Goal: Task Accomplishment & Management: Manage account settings

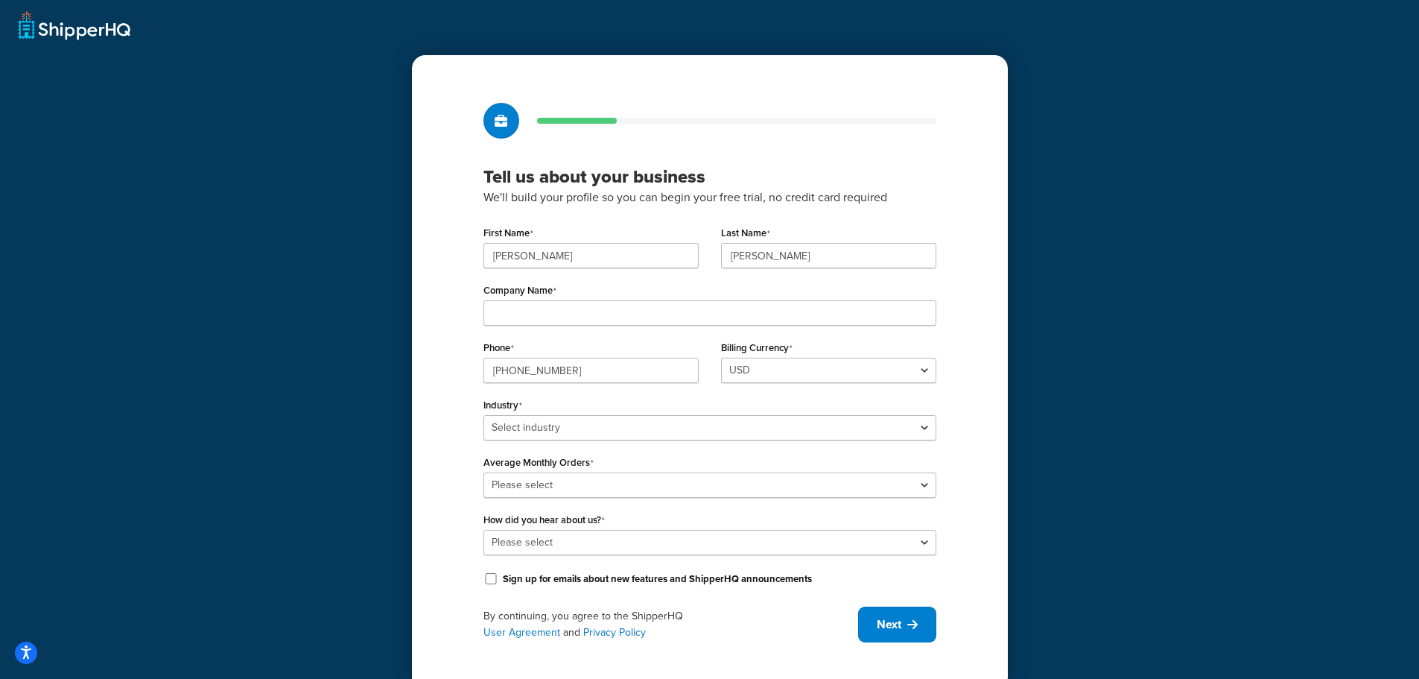
scroll to position [26, 0]
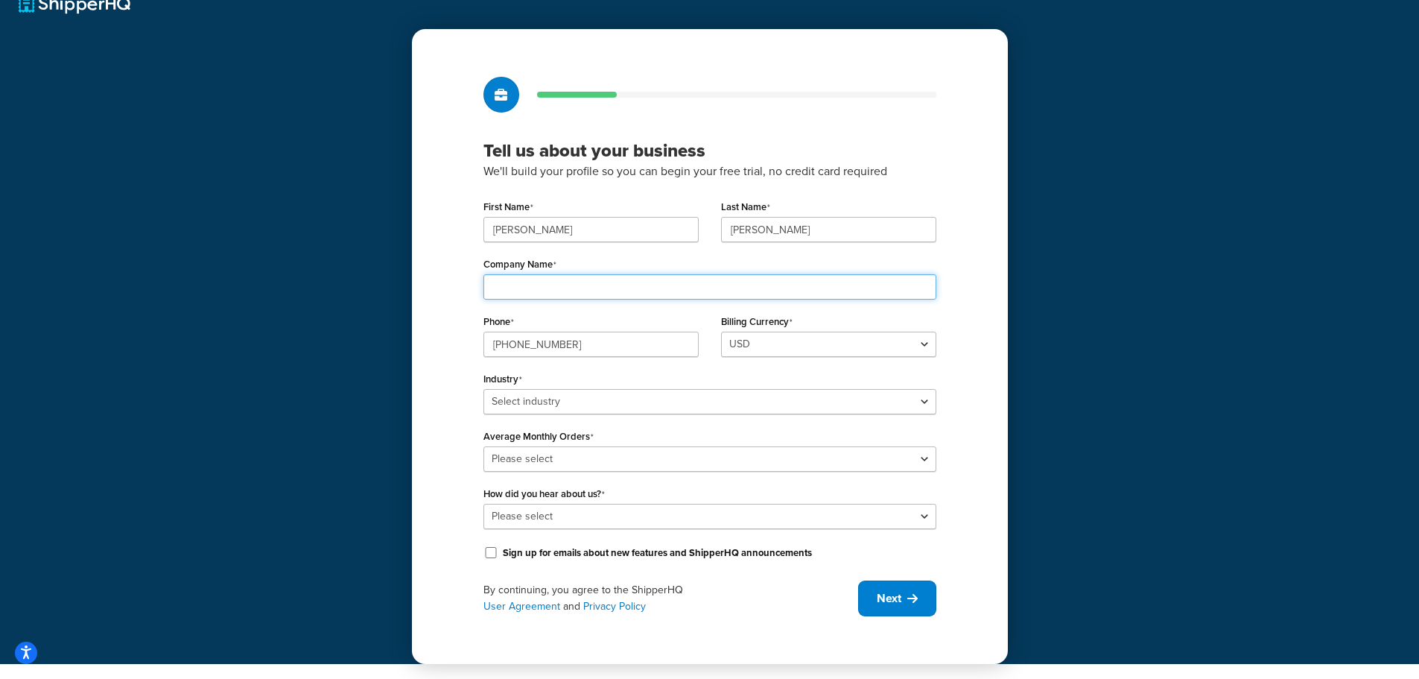
click at [786, 282] on input "Company Name" at bounding box center [710, 286] width 453 height 25
type input "[DOMAIN_NAME]"
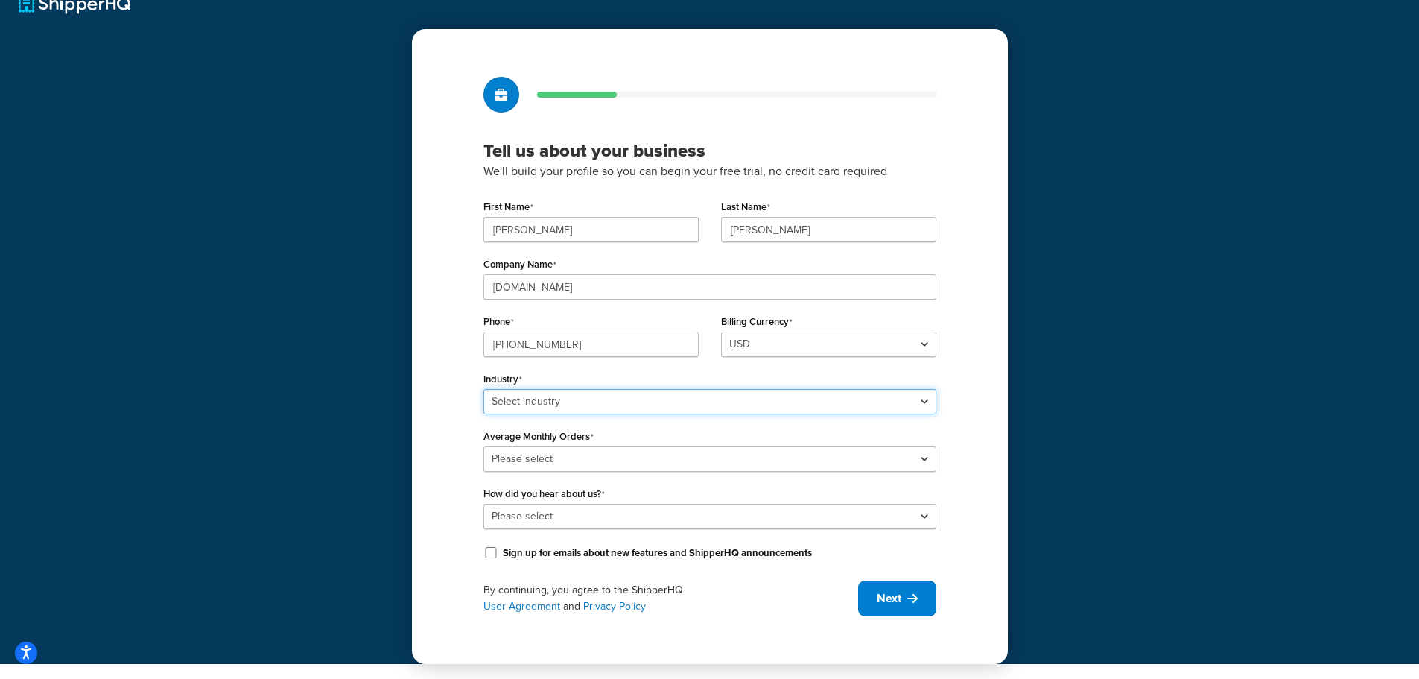
click at [773, 413] on select "Select industry Automotive Adult Agriculture Alcohol, Tobacco & CBD Arts & Craf…" at bounding box center [710, 401] width 453 height 25
select select "25"
click at [484, 389] on select "Select industry Automotive Adult Agriculture Alcohol, Tobacco & CBD Arts & Craf…" at bounding box center [710, 401] width 453 height 25
click at [978, 407] on div "Tell us about your business We'll build your profile so you can begin your free…" at bounding box center [710, 346] width 596 height 635
click at [856, 456] on select "Please select 0-500 501-1,000 1,001-10,000 10,001-20,000 Over 20,000" at bounding box center [710, 458] width 453 height 25
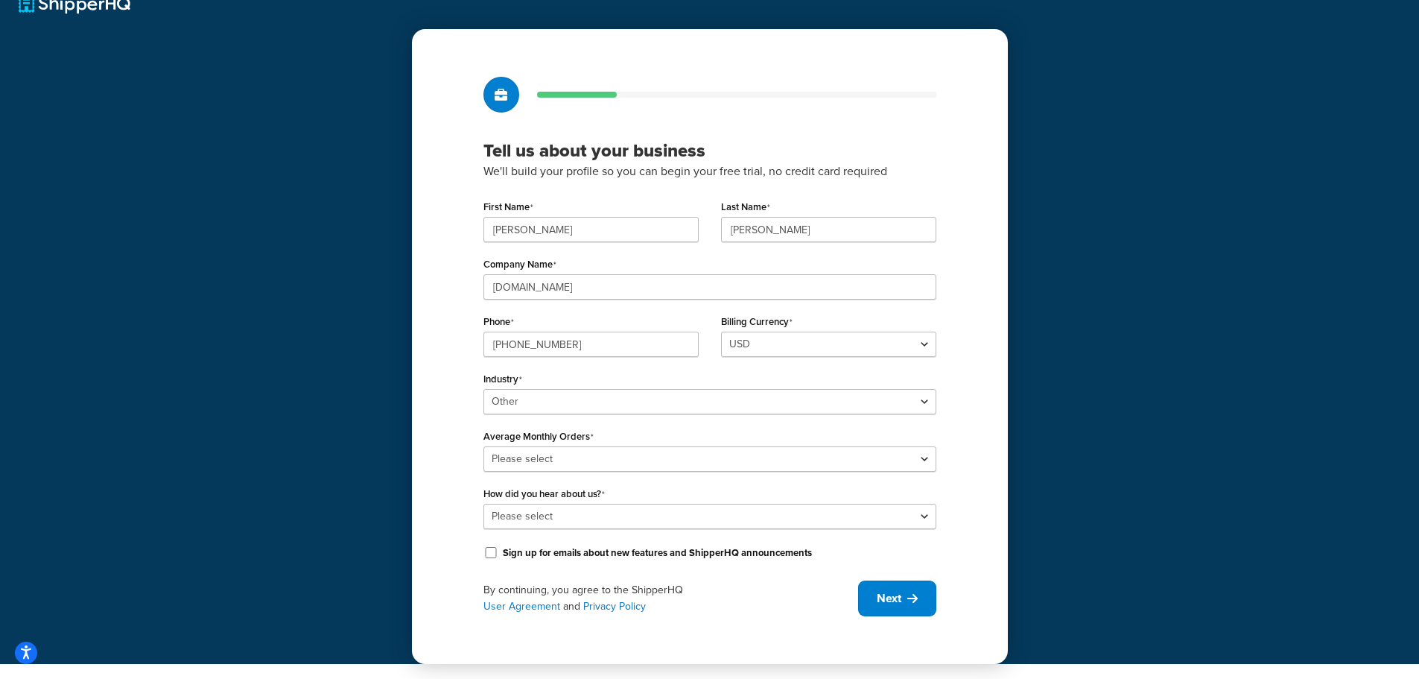
click at [951, 455] on div "Tell us about your business We'll build your profile so you can begin your free…" at bounding box center [710, 346] width 596 height 635
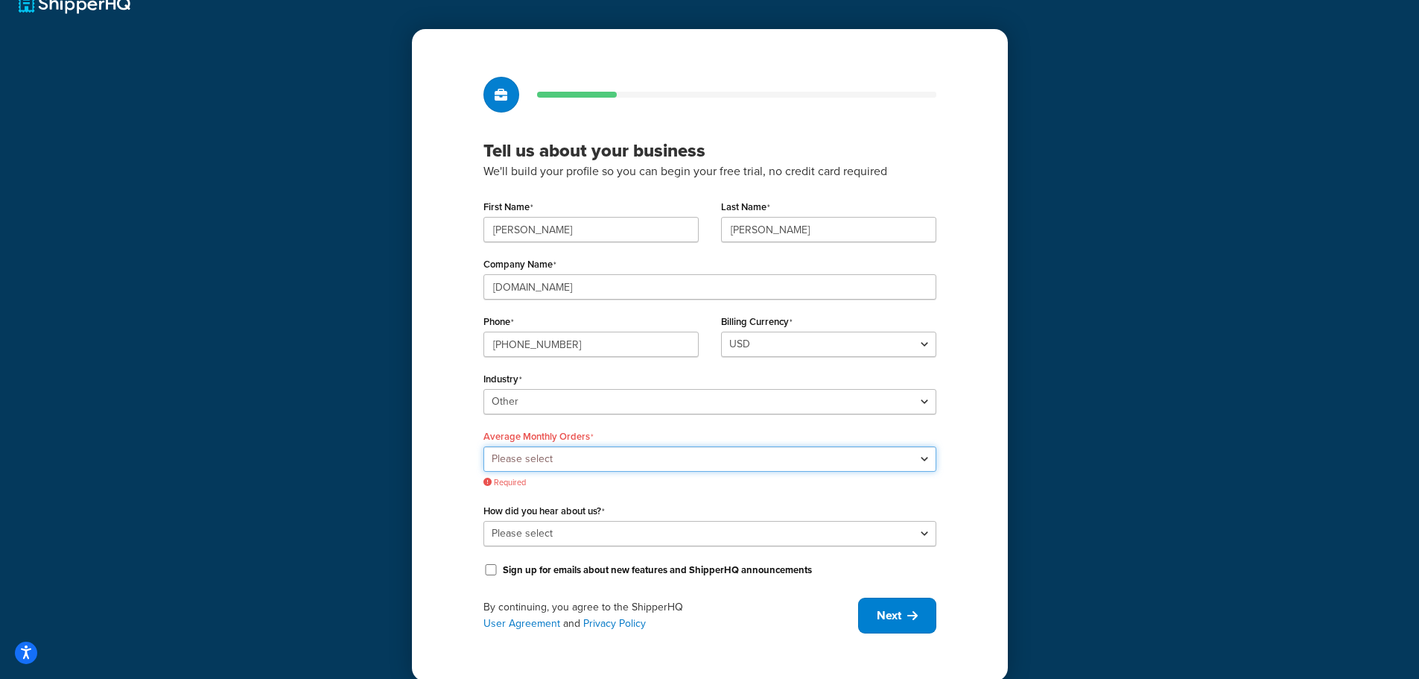
click at [883, 463] on select "Please select 0-500 501-1,000 1,001-10,000 10,001-20,000 Over 20,000" at bounding box center [710, 458] width 453 height 25
click at [484, 446] on select "Please select 0-500 501-1,000 1,001-10,000 10,001-20,000 Over 20,000" at bounding box center [710, 458] width 453 height 25
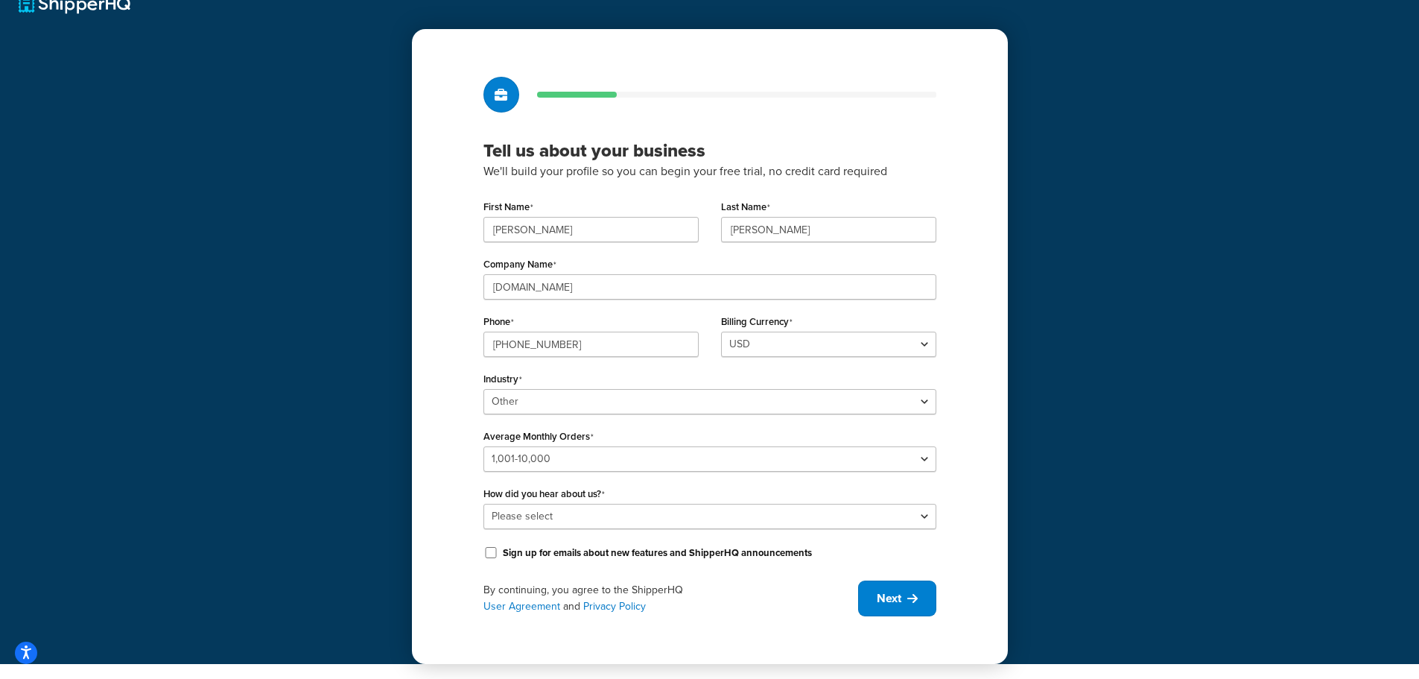
click at [968, 490] on div "Tell us about your business We'll build your profile so you can begin your free…" at bounding box center [710, 346] width 596 height 635
click at [699, 460] on select "Please select 0-500 501-1,000 1,001-10,000 10,001-20,000 Over 20,000" at bounding box center [710, 458] width 453 height 25
select select "2"
click at [484, 446] on select "Please select 0-500 501-1,000 1,001-10,000 10,001-20,000 Over 20,000" at bounding box center [710, 458] width 453 height 25
click at [944, 494] on div "Tell us about your business We'll build your profile so you can begin your free…" at bounding box center [710, 346] width 596 height 635
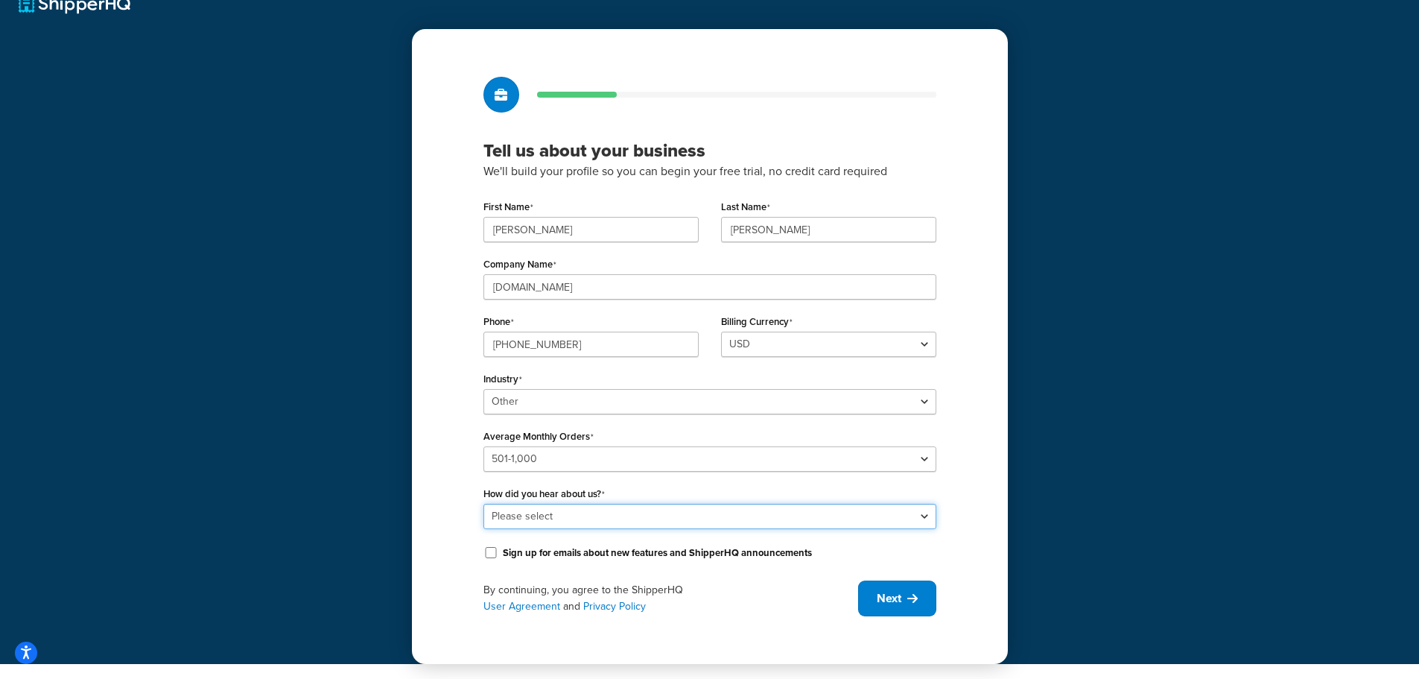
click at [859, 519] on select "Please select Online Search App Store or Marketplace Listing Referred by Agency…" at bounding box center [710, 516] width 453 height 25
select select "3"
click at [484, 504] on select "Please select Online Search App Store or Marketplace Listing Referred by Agency…" at bounding box center [710, 516] width 453 height 25
click at [467, 542] on div "Tell us about your business We'll build your profile so you can begin your free…" at bounding box center [710, 346] width 596 height 635
click at [898, 599] on span "Next" at bounding box center [889, 598] width 25 height 16
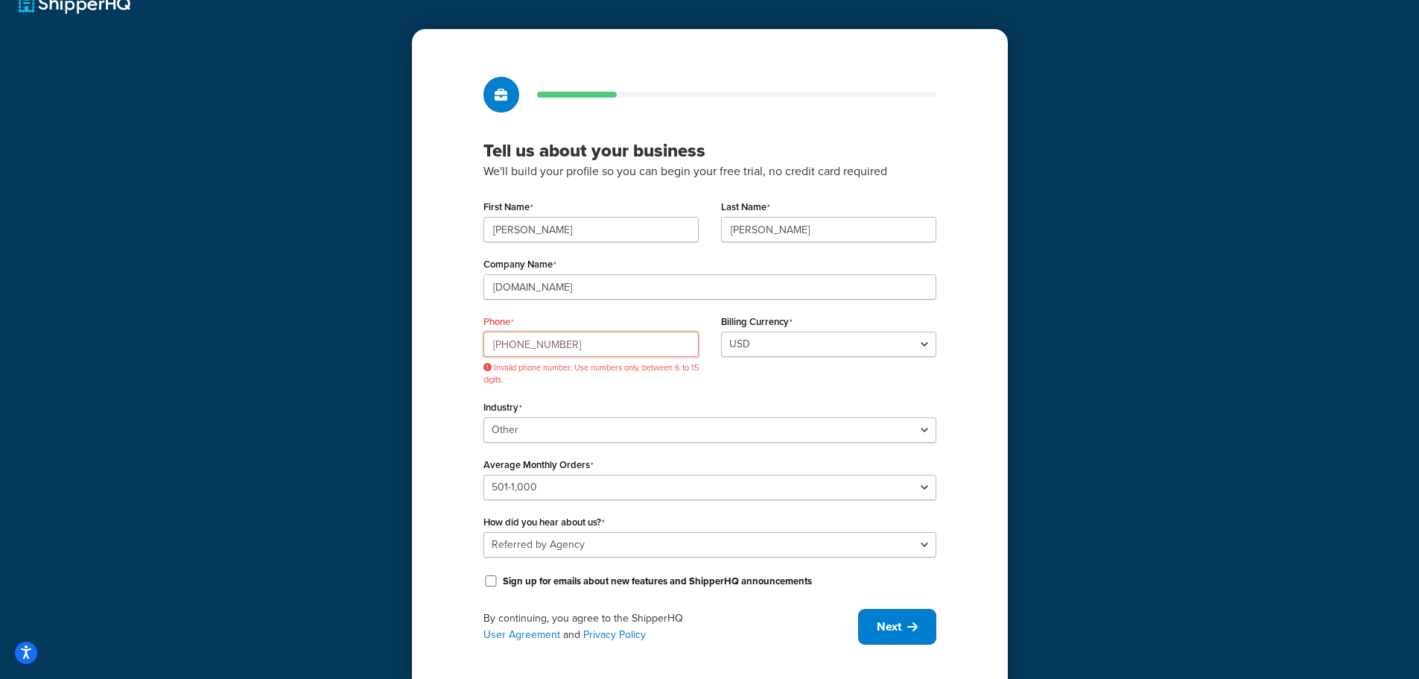
drag, startPoint x: 624, startPoint y: 341, endPoint x: 348, endPoint y: 336, distance: 276.5
click at [348, 336] on div "Tell us about your business We'll build your profile so you can begin your free…" at bounding box center [709, 333] width 1419 height 718
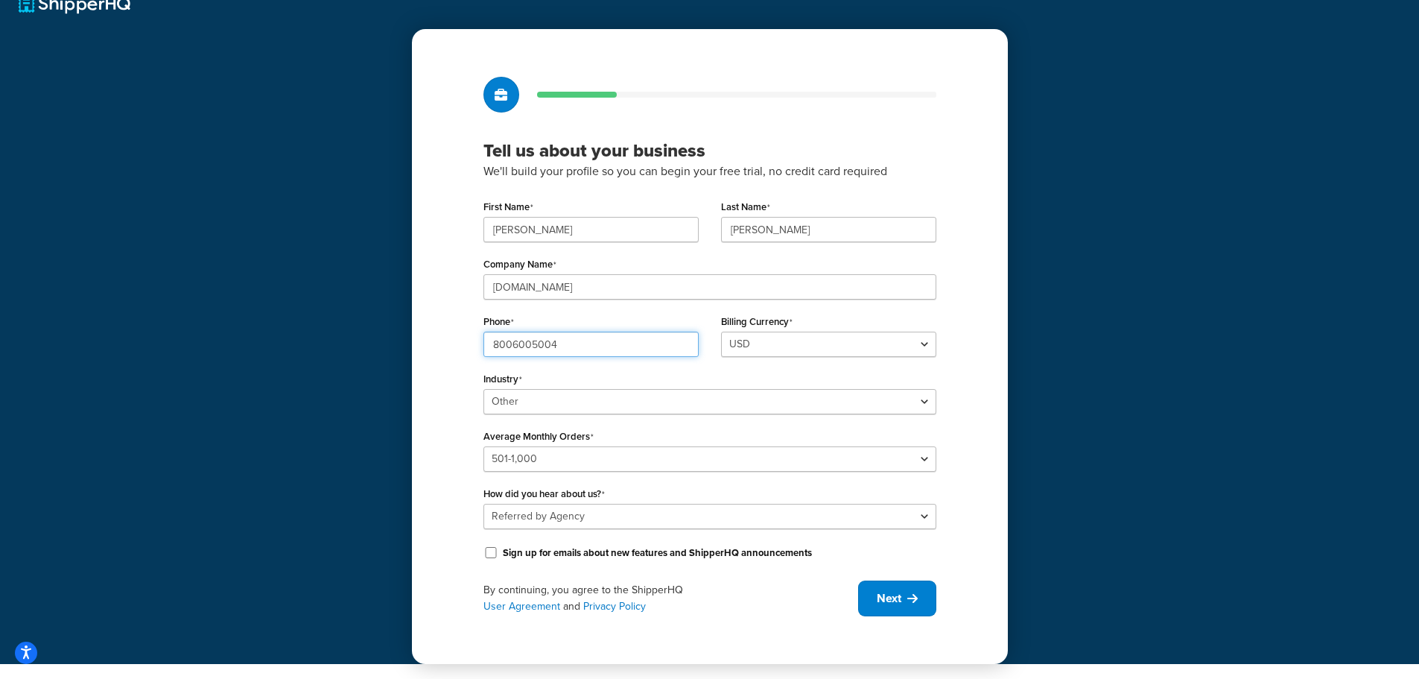
type input "8006005004"
click at [285, 335] on div "Tell us about your business We'll build your profile so you can begin your free…" at bounding box center [709, 319] width 1419 height 690
click at [925, 594] on button "Next" at bounding box center [897, 598] width 78 height 36
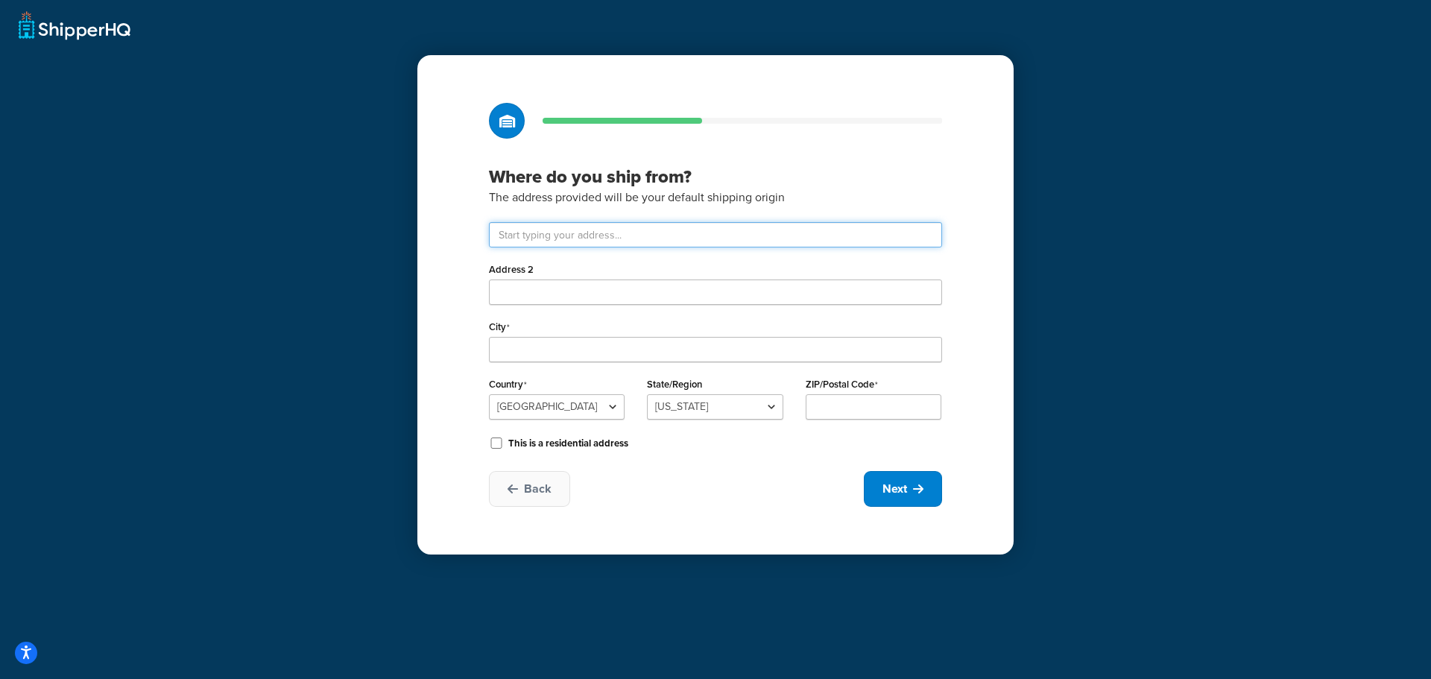
click at [671, 234] on input "text" at bounding box center [715, 234] width 453 height 25
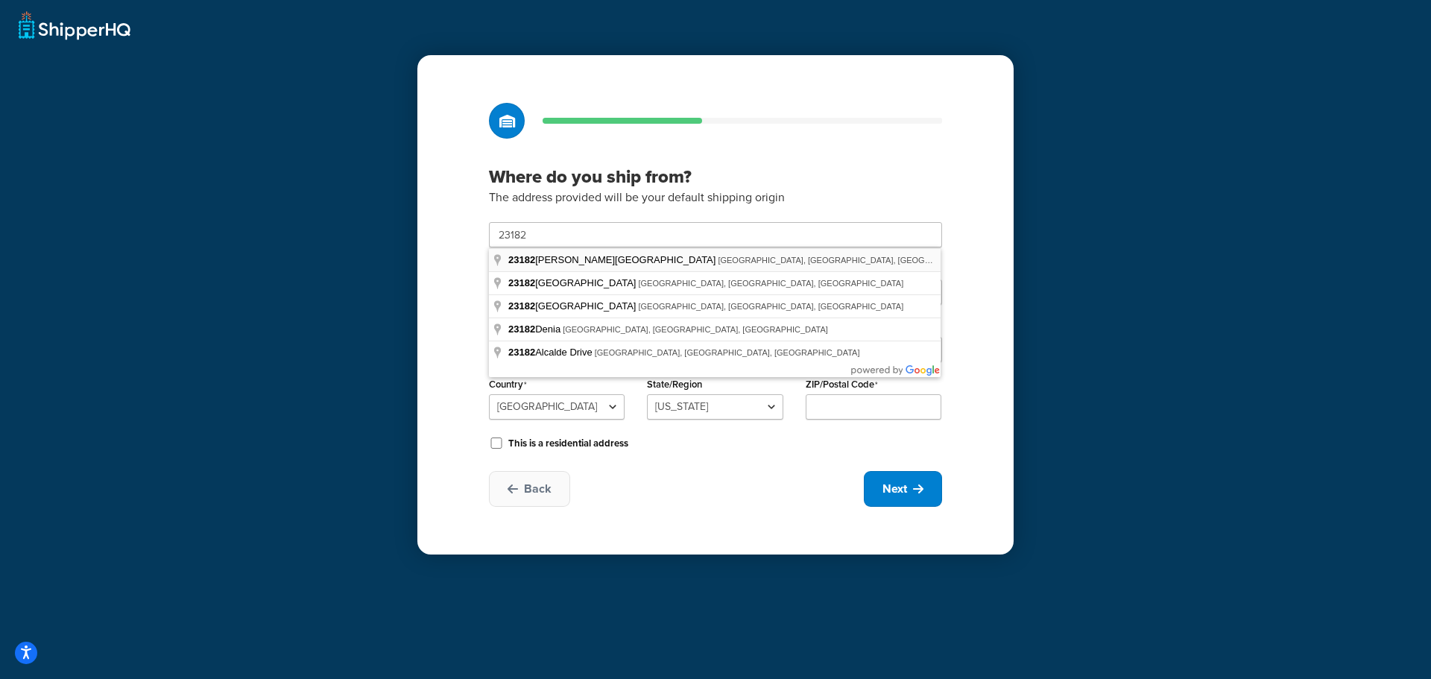
type input "23182 Arroyo Vista"
type input "Rancho Santa Margarita"
select select "5"
type input "92688"
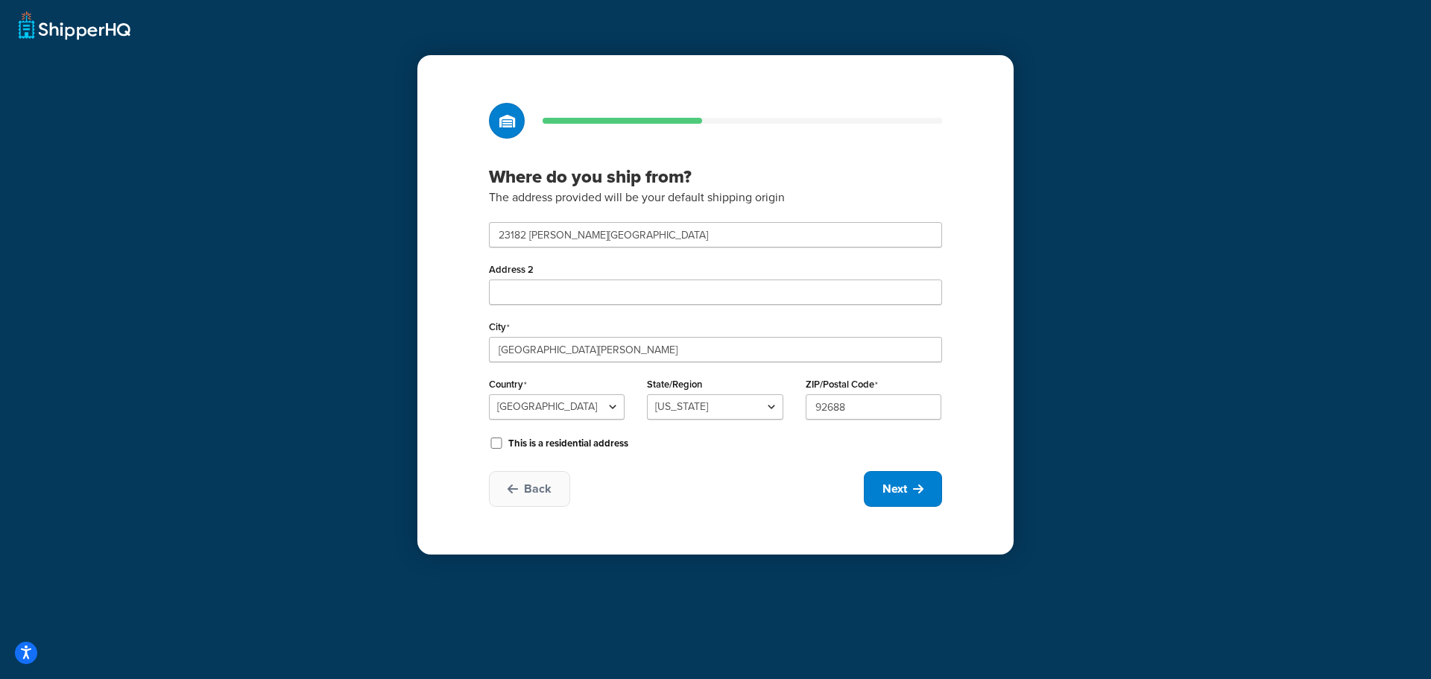
click at [740, 515] on div "Where do you ship from? The address provided will be your default shipping orig…" at bounding box center [715, 304] width 596 height 499
click at [887, 500] on button "Next" at bounding box center [903, 489] width 78 height 36
select select "1"
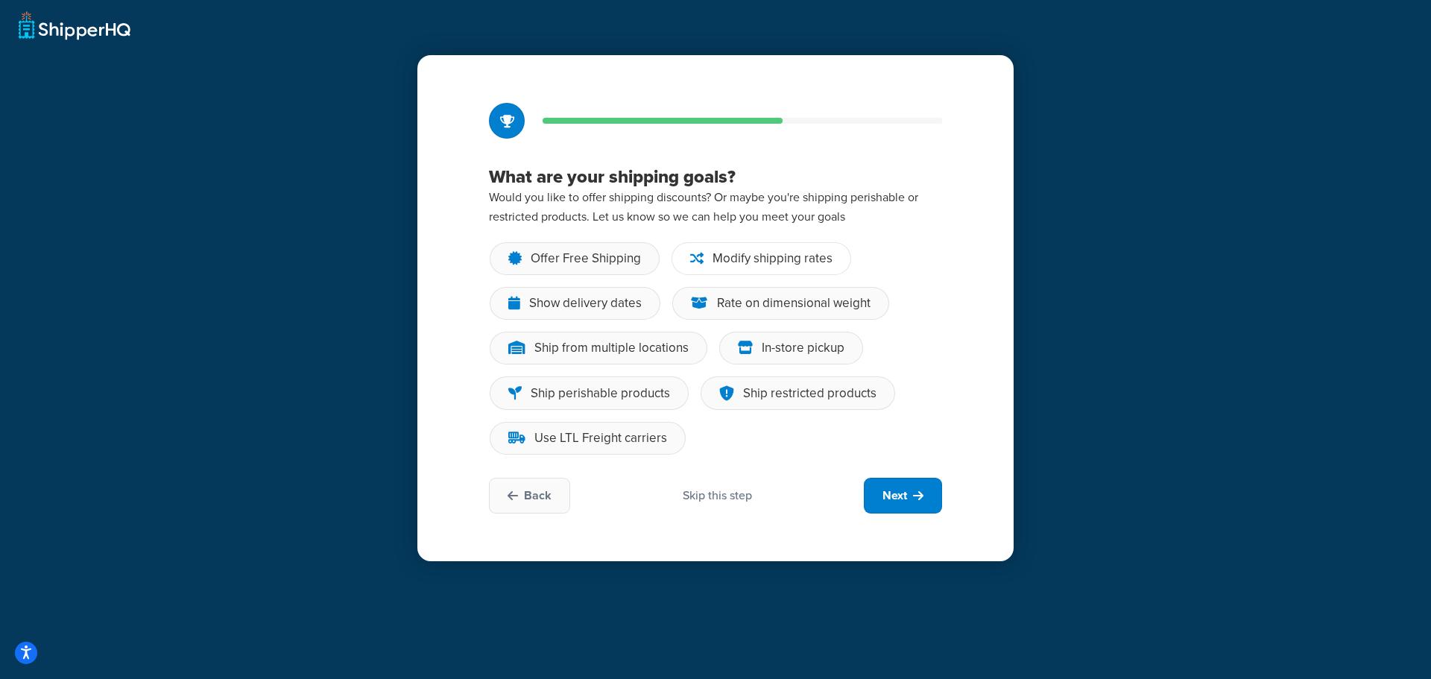
click at [773, 271] on div "Modify shipping rates" at bounding box center [761, 258] width 180 height 33
click at [0, 0] on input "Modify shipping rates" at bounding box center [0, 0] width 0 height 0
click at [918, 495] on icon at bounding box center [918, 496] width 10 height 12
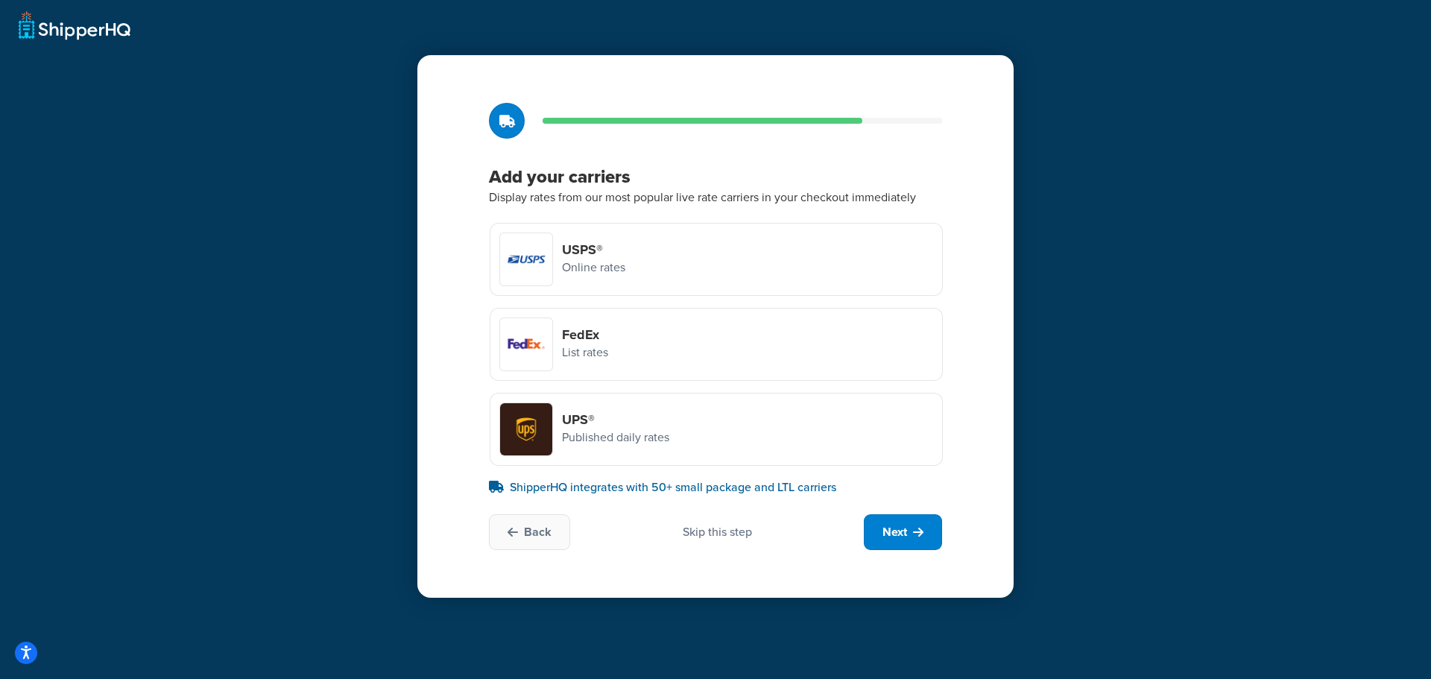
click at [732, 351] on div "FedEx List rates" at bounding box center [716, 344] width 453 height 73
click at [0, 0] on input "FedEx List rates" at bounding box center [0, 0] width 0 height 0
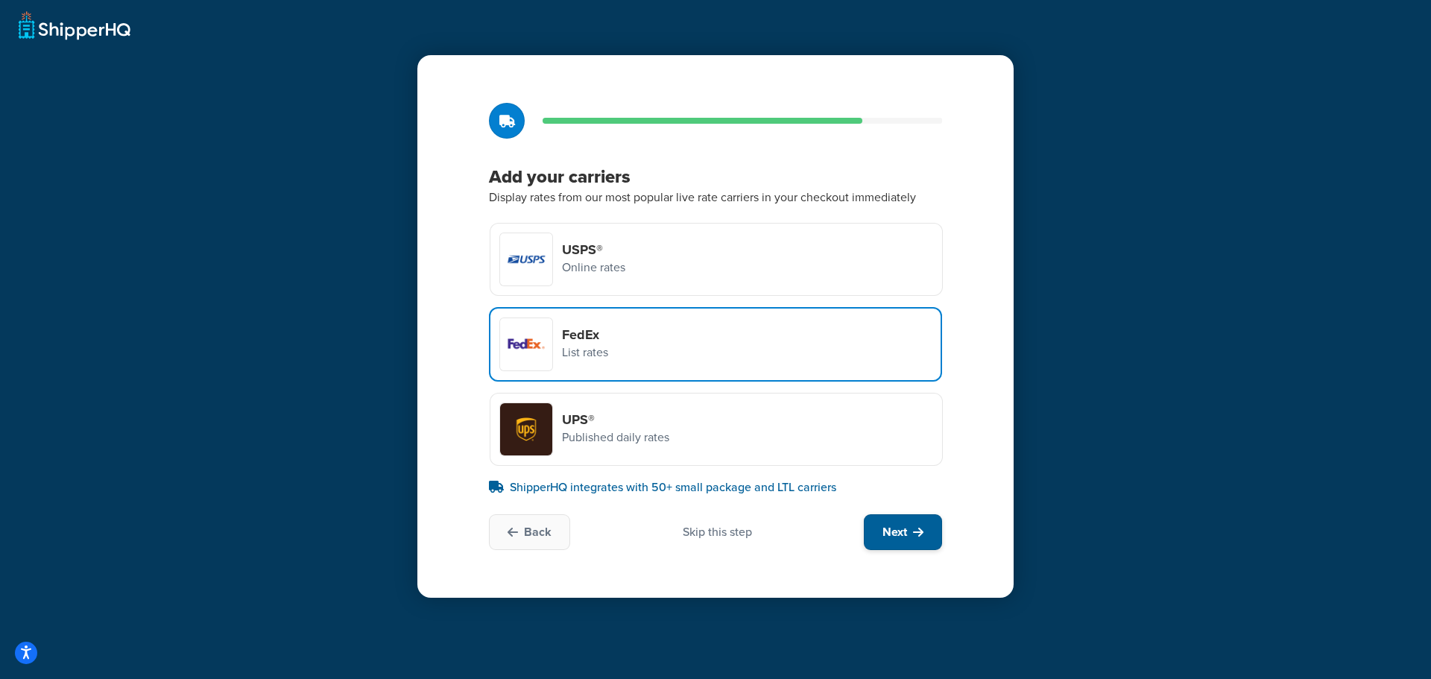
click at [899, 526] on span "Next" at bounding box center [894, 532] width 25 height 16
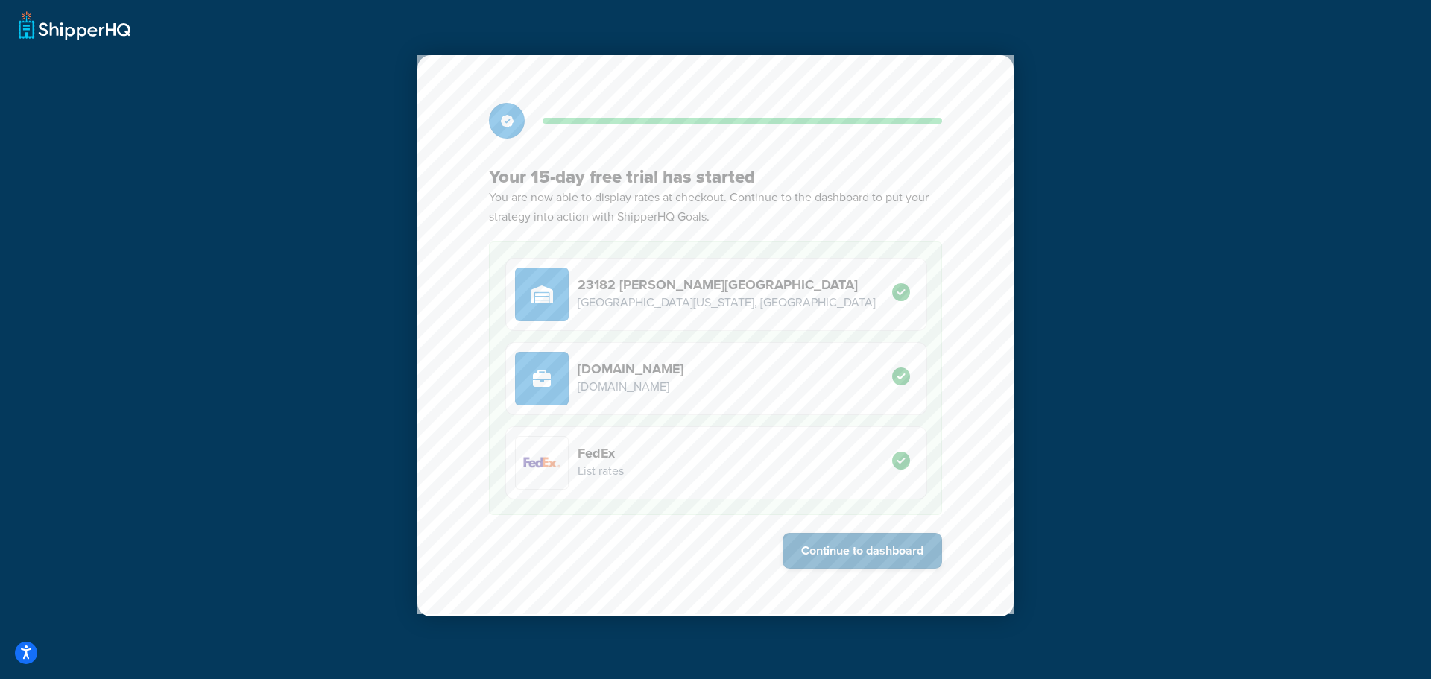
click at [870, 548] on button "Continue to dashboard" at bounding box center [861, 551] width 159 height 36
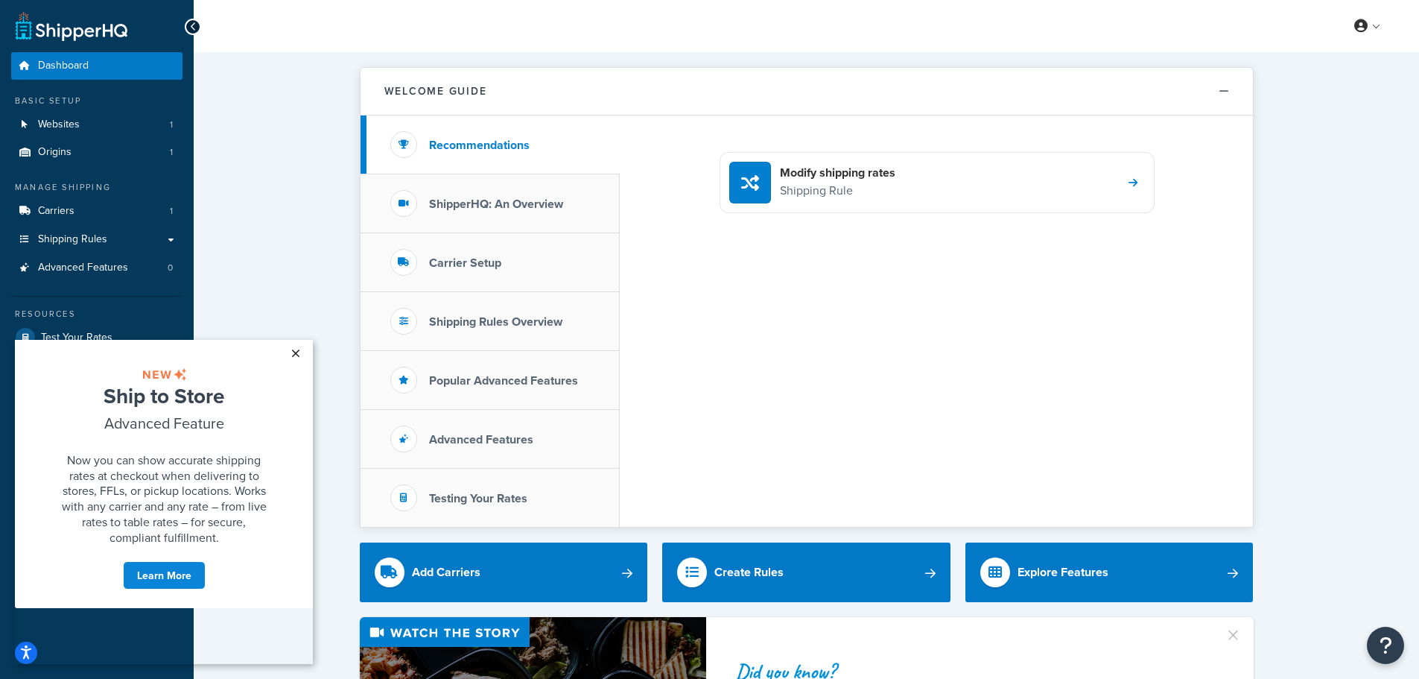
click at [293, 352] on link "×" at bounding box center [295, 353] width 26 height 27
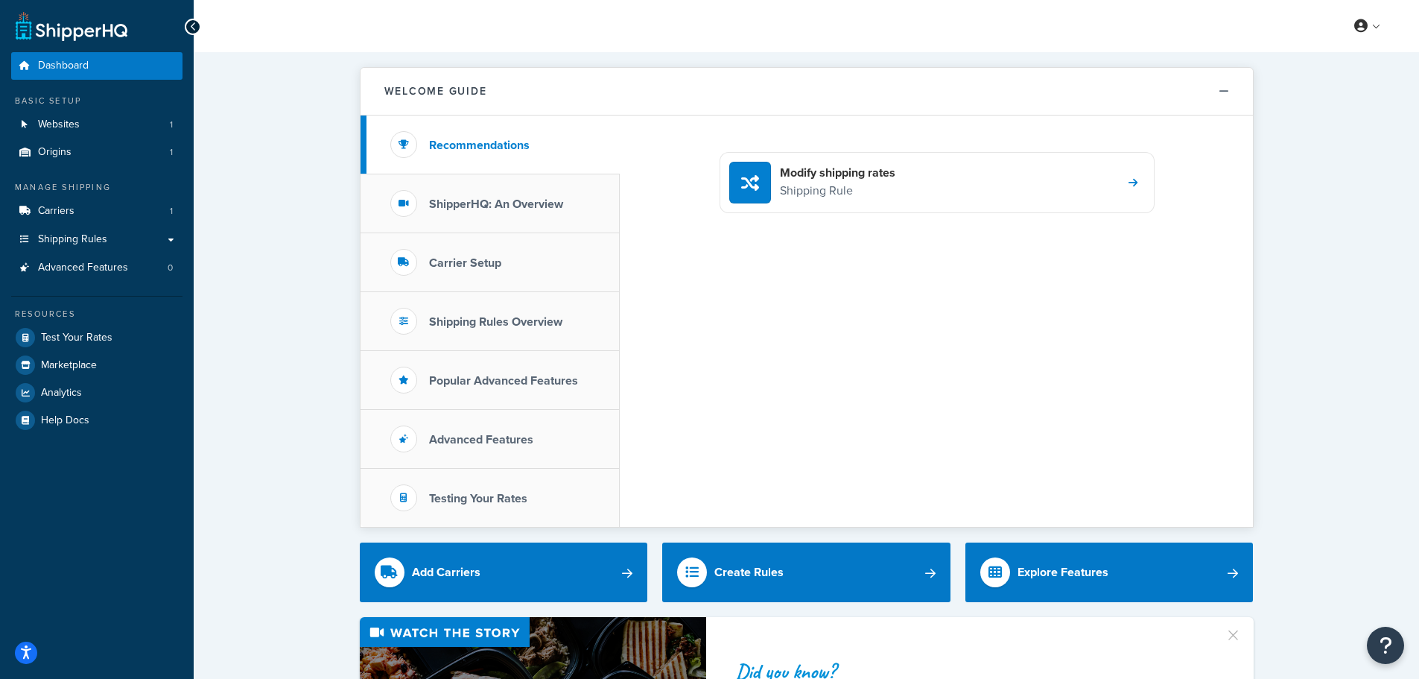
click at [77, 115] on link "Websites 1" at bounding box center [96, 125] width 171 height 28
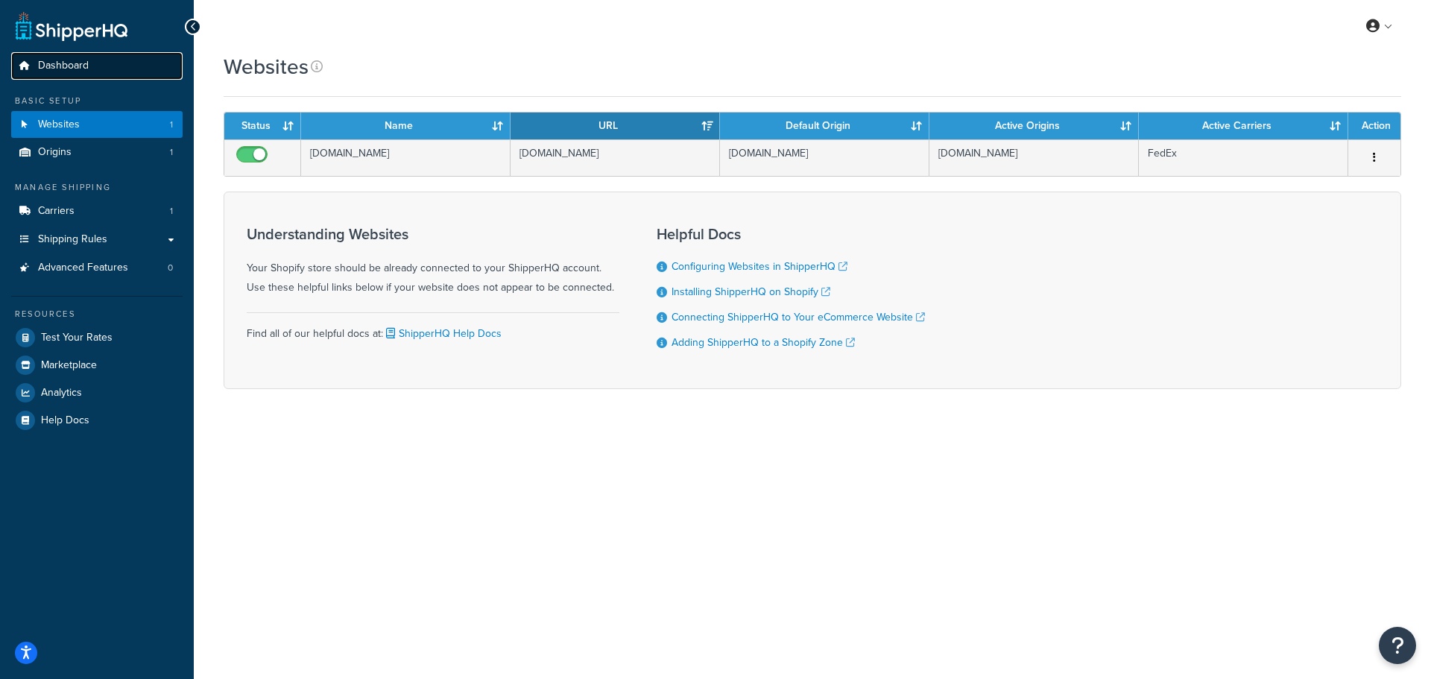
drag, startPoint x: 0, startPoint y: 0, endPoint x: 104, endPoint y: 63, distance: 121.0
click at [104, 63] on link "Dashboard" at bounding box center [96, 66] width 171 height 28
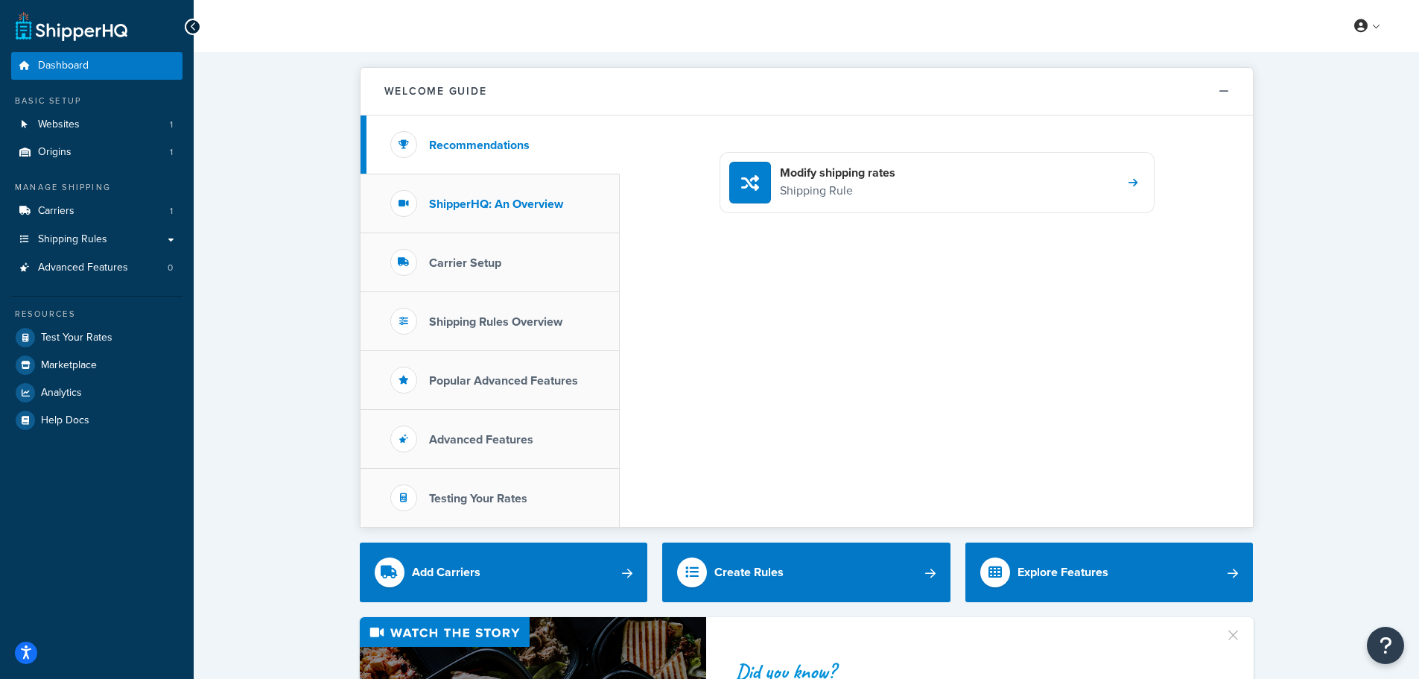
click at [539, 202] on h3 "ShipperHQ: An Overview" at bounding box center [496, 203] width 134 height 13
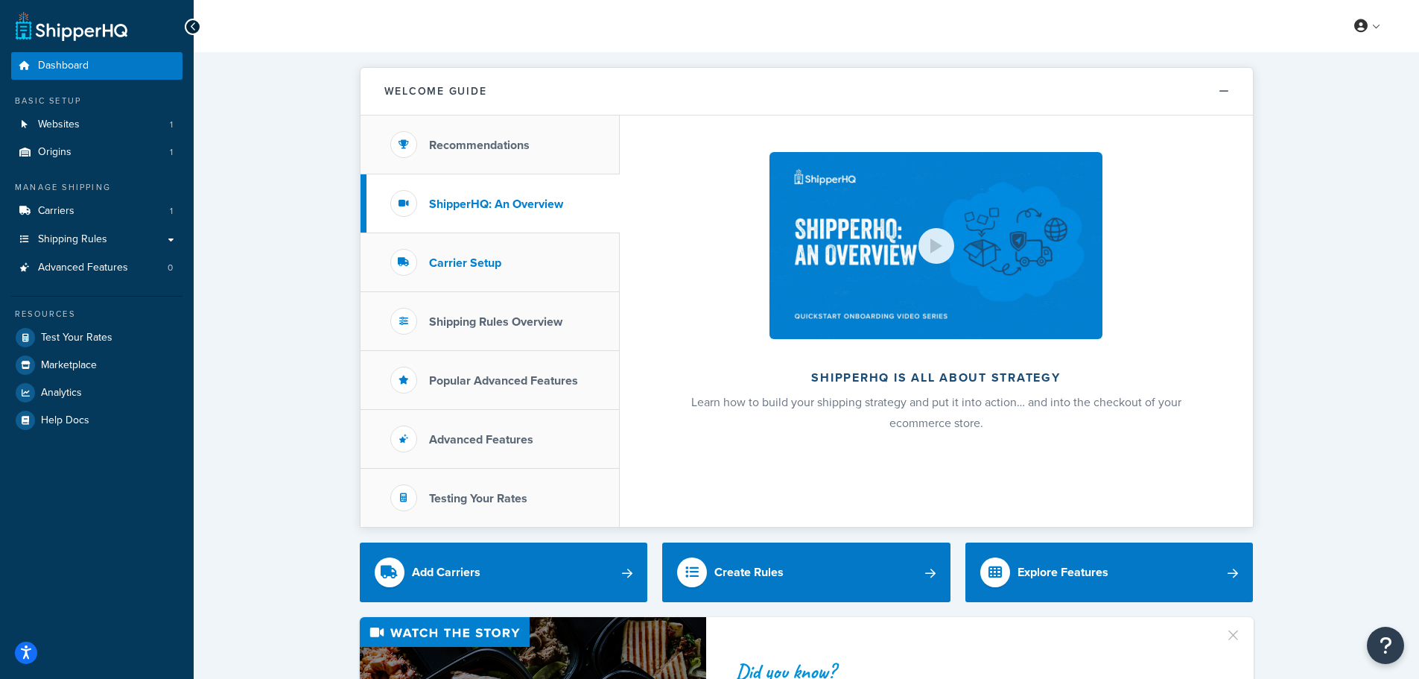
click at [535, 274] on li "Carrier Setup" at bounding box center [490, 262] width 259 height 59
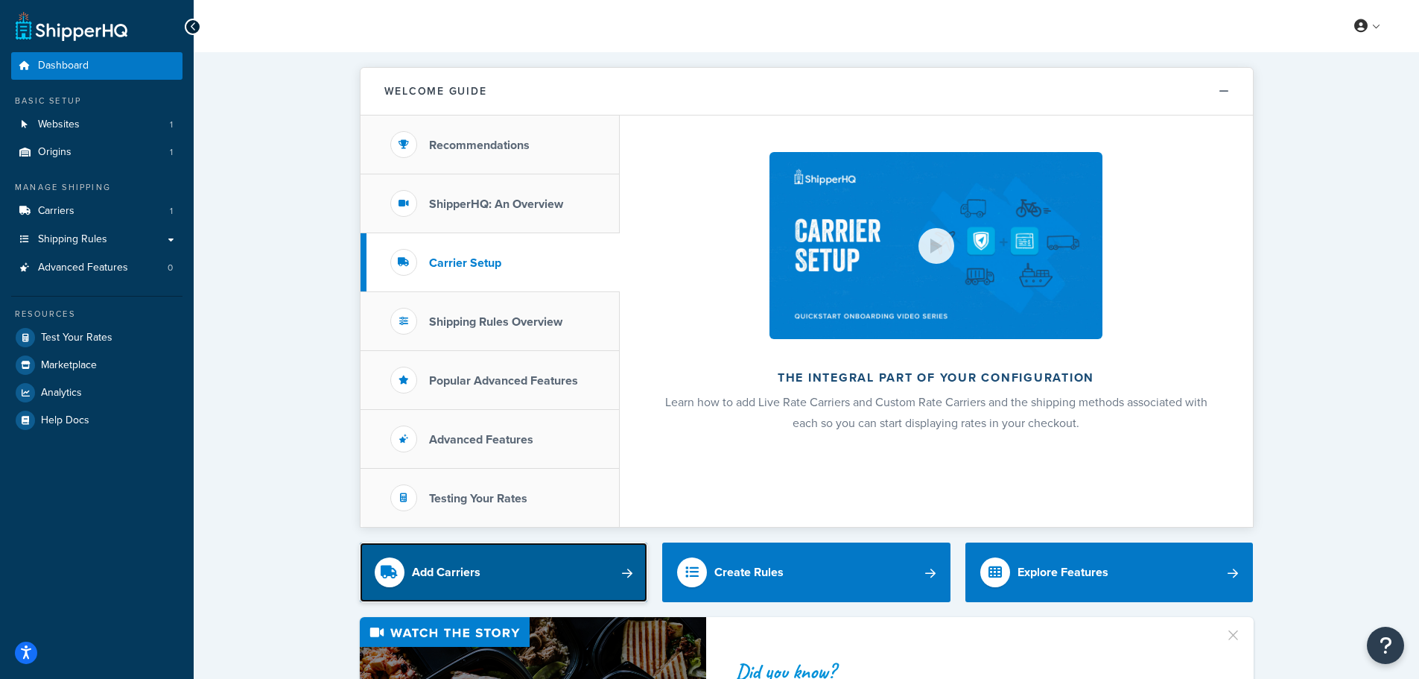
click at [585, 574] on link "Add Carriers" at bounding box center [504, 572] width 288 height 60
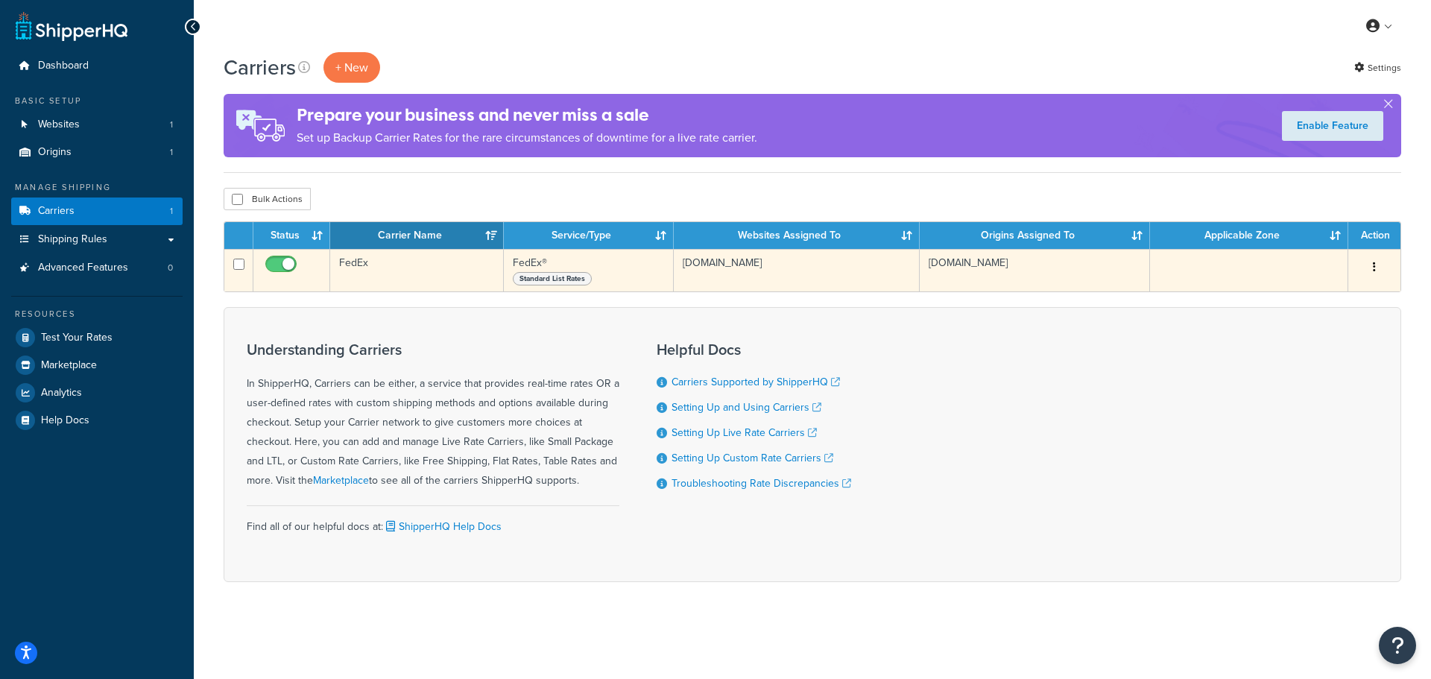
click at [1375, 268] on icon "button" at bounding box center [1373, 267] width 3 height 10
click at [1337, 296] on link "Edit" at bounding box center [1314, 297] width 118 height 31
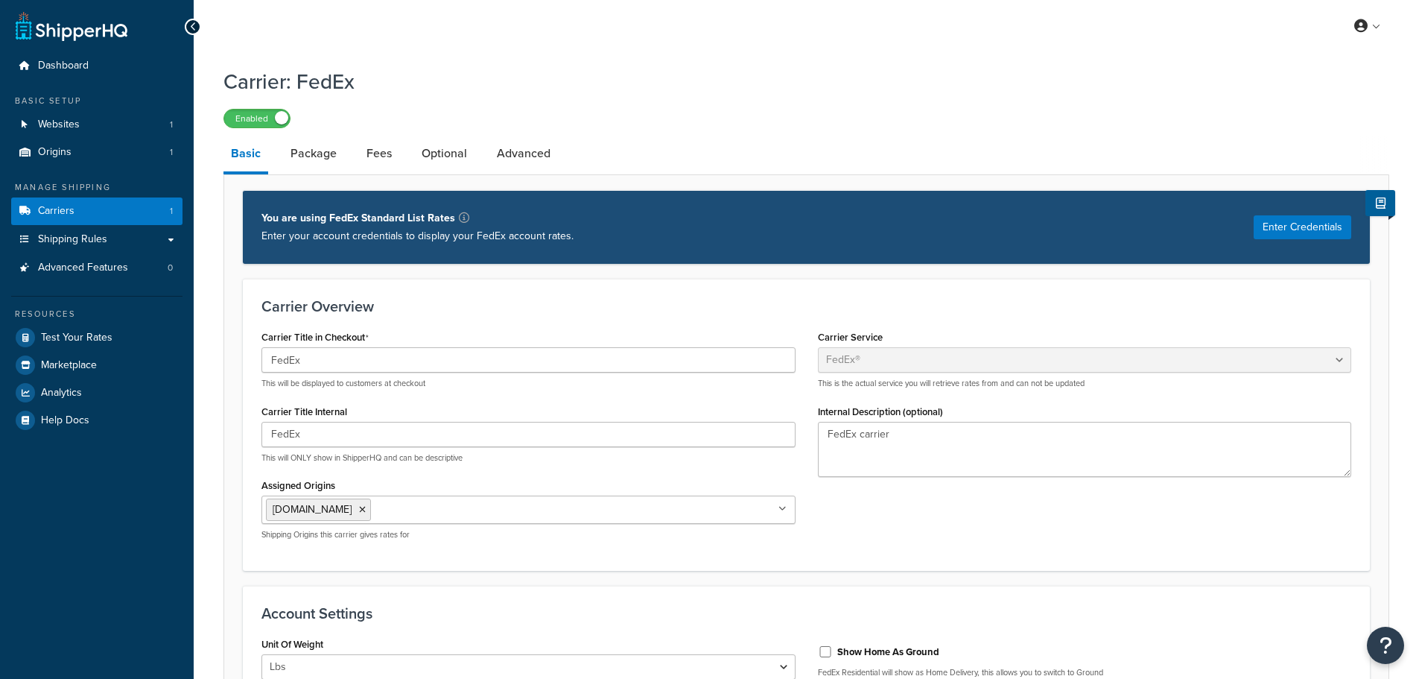
select select "fedEx"
select select "REGULAR_PICKUP"
select select "YOUR_PACKAGING"
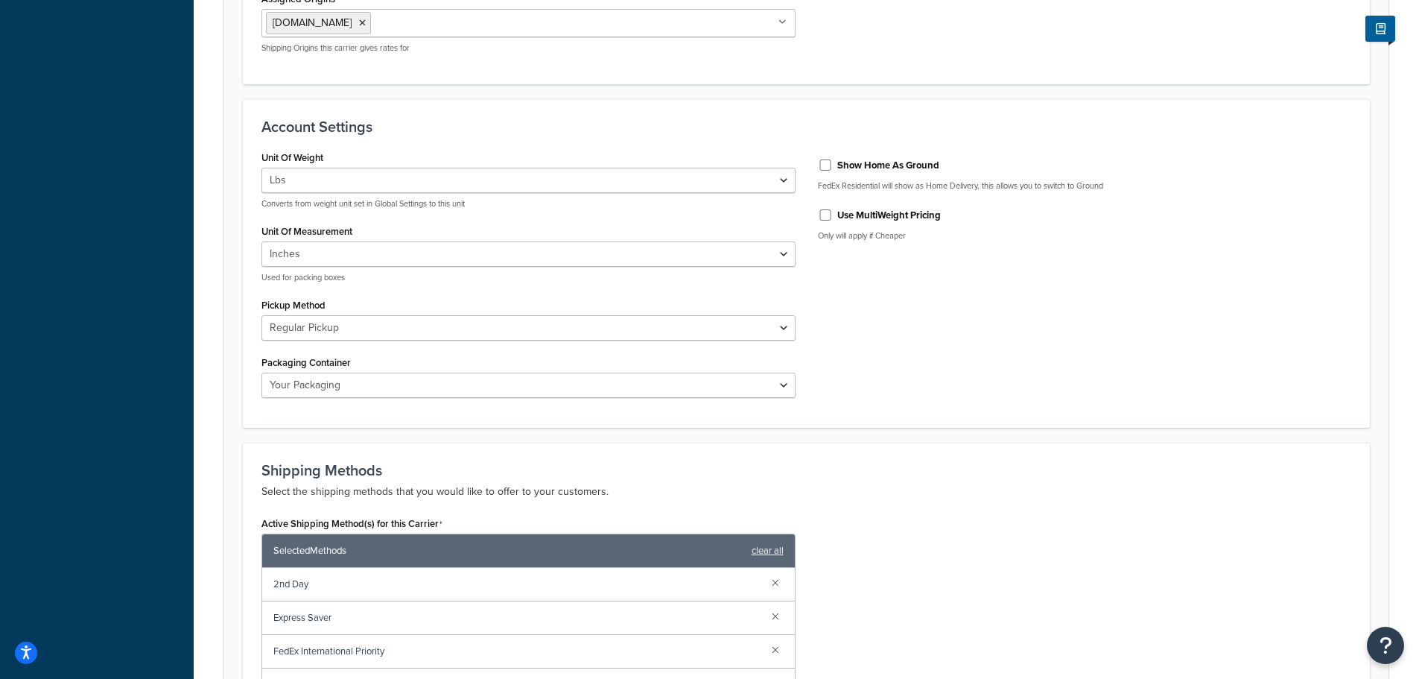
scroll to position [522, 0]
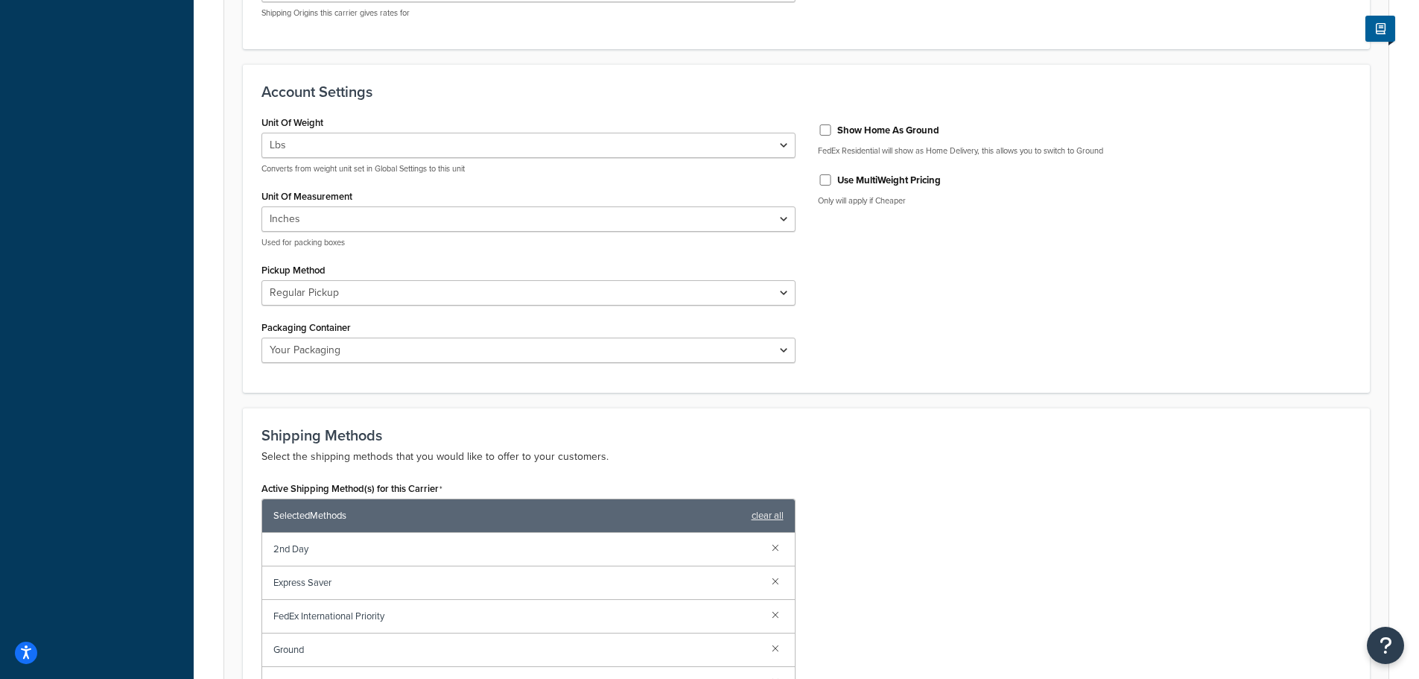
click at [903, 177] on label "Use MultiWeight Pricing" at bounding box center [889, 180] width 104 height 13
click at [833, 177] on input "Use MultiWeight Pricing" at bounding box center [825, 179] width 15 height 11
click at [895, 297] on div "Unit Of Weight Lbs Kgs Convert LBS to KG Converts from weight unit set in Globa…" at bounding box center [806, 243] width 1112 height 263
click at [893, 180] on label "Use MultiWeight Pricing" at bounding box center [889, 180] width 104 height 13
click at [833, 180] on input "Use MultiWeight Pricing" at bounding box center [825, 179] width 15 height 11
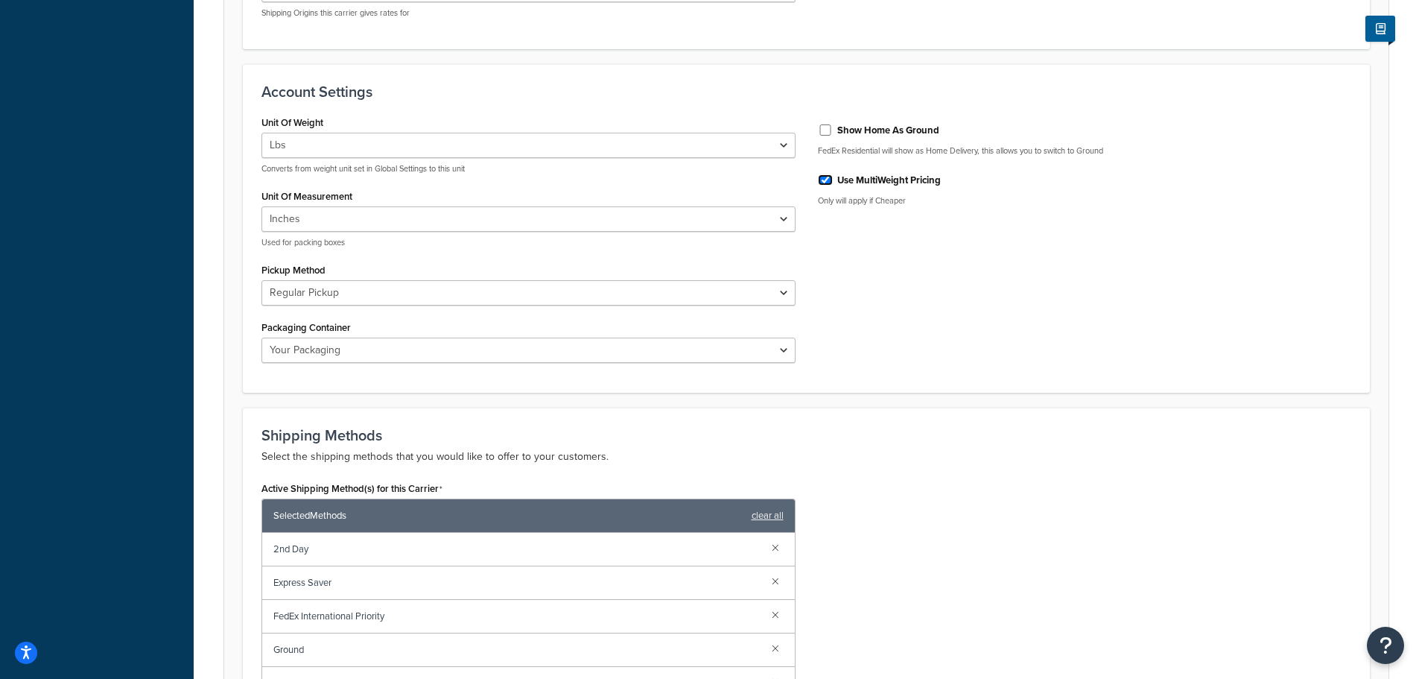
checkbox input "false"
click at [894, 336] on div "Unit Of Weight Lbs Kgs Convert LBS to KG Converts from weight unit set in Globa…" at bounding box center [806, 243] width 1112 height 263
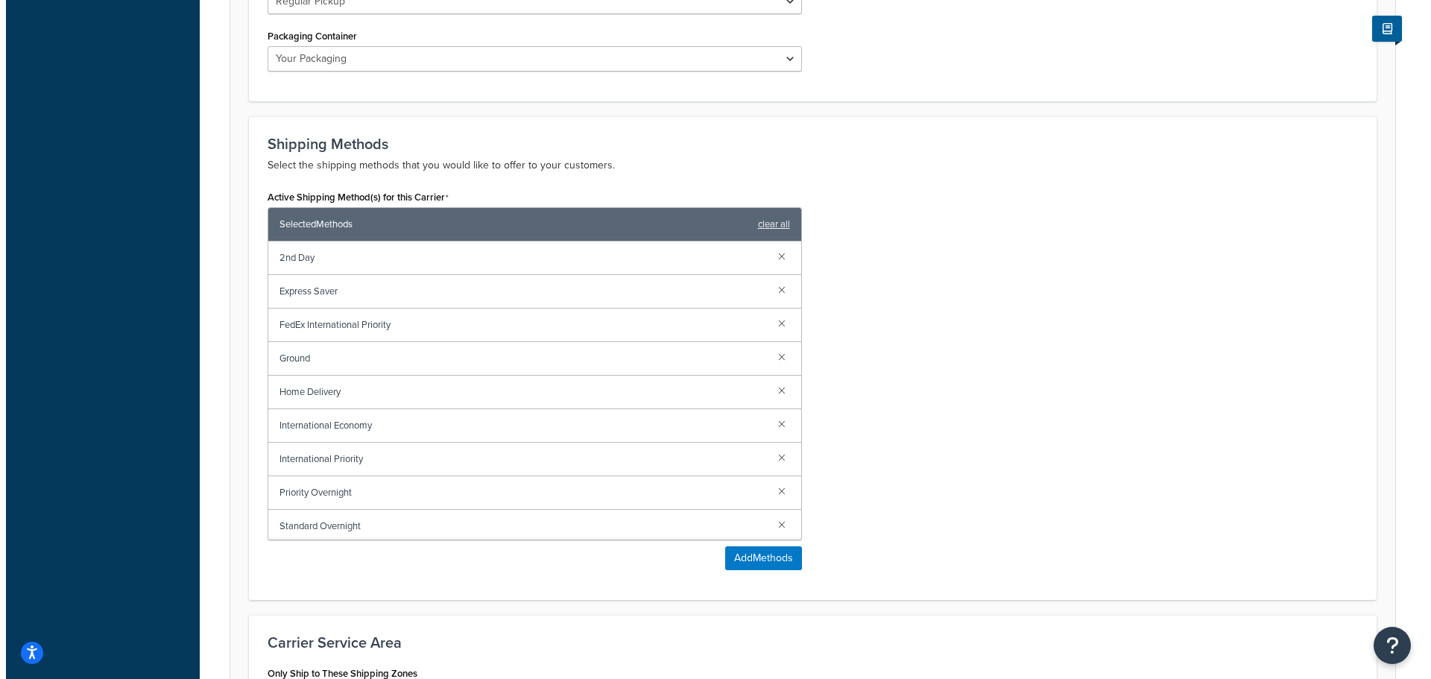
scroll to position [820, 0]
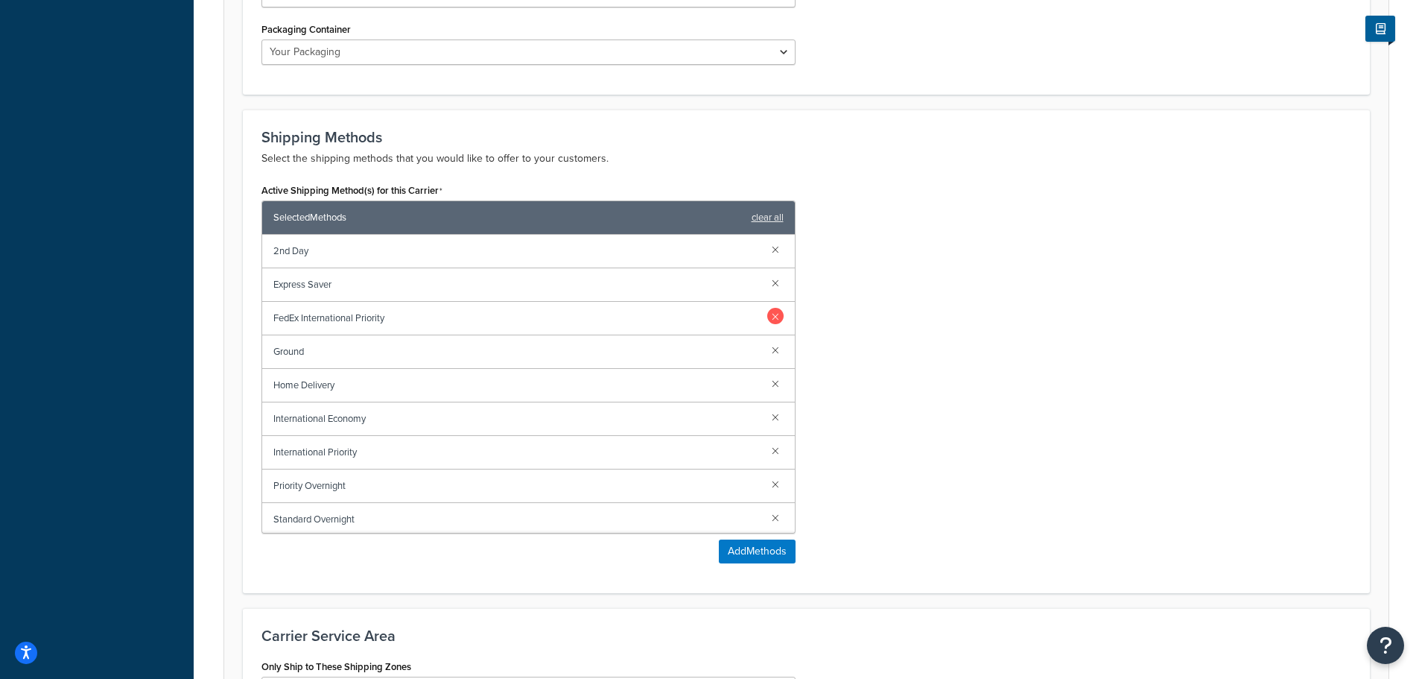
click at [767, 311] on link at bounding box center [775, 316] width 16 height 16
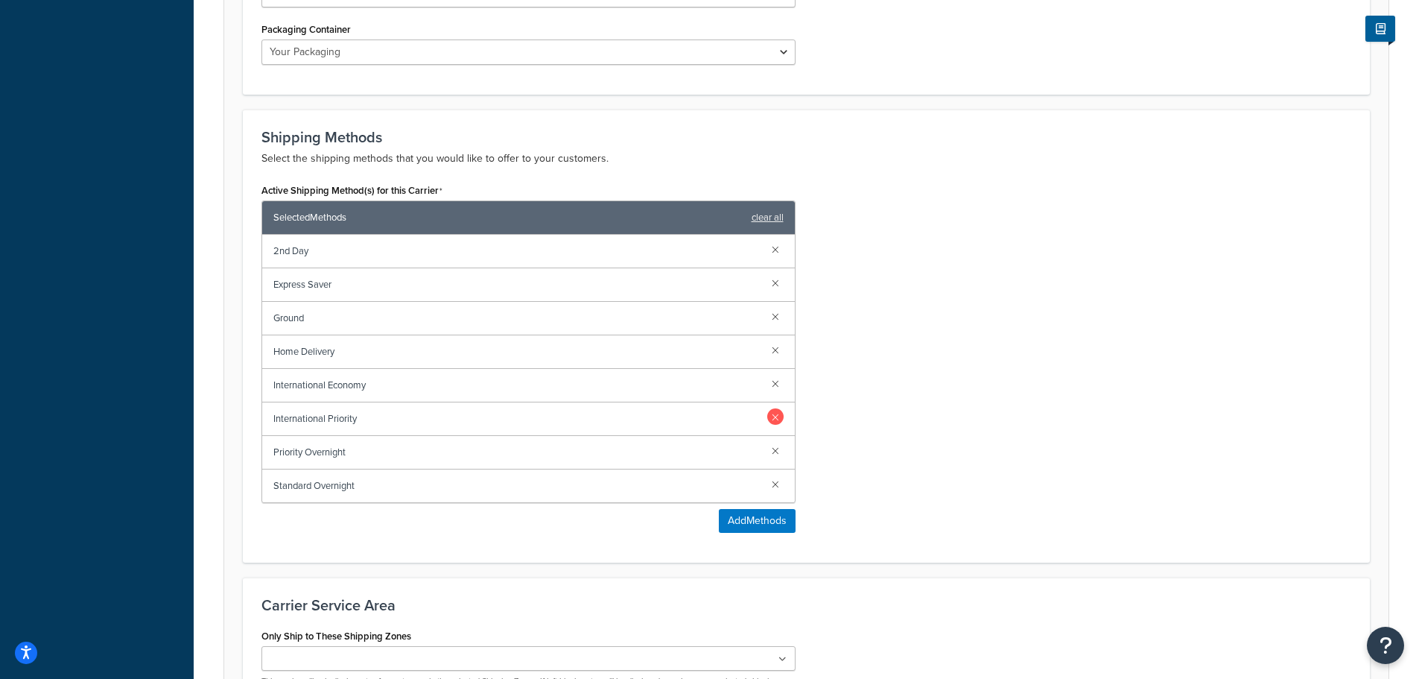
click at [776, 416] on link at bounding box center [775, 416] width 16 height 16
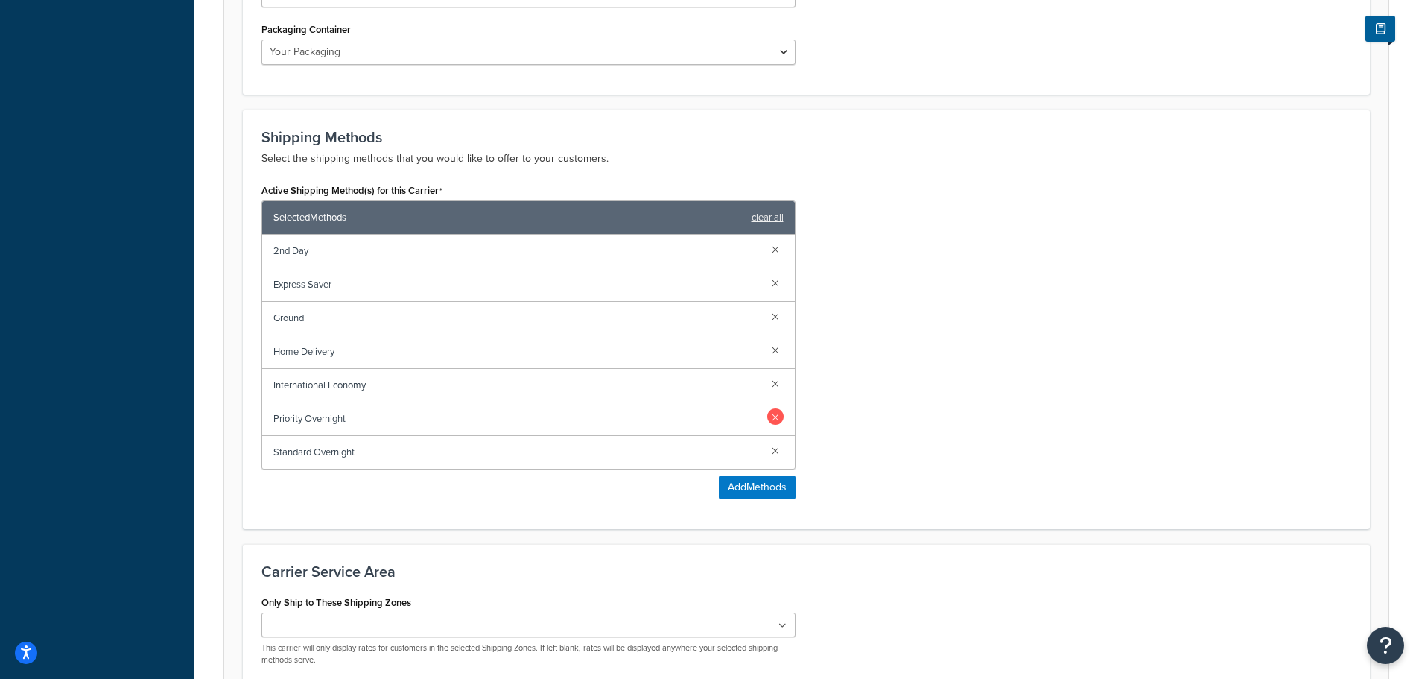
click at [776, 418] on link at bounding box center [775, 416] width 16 height 16
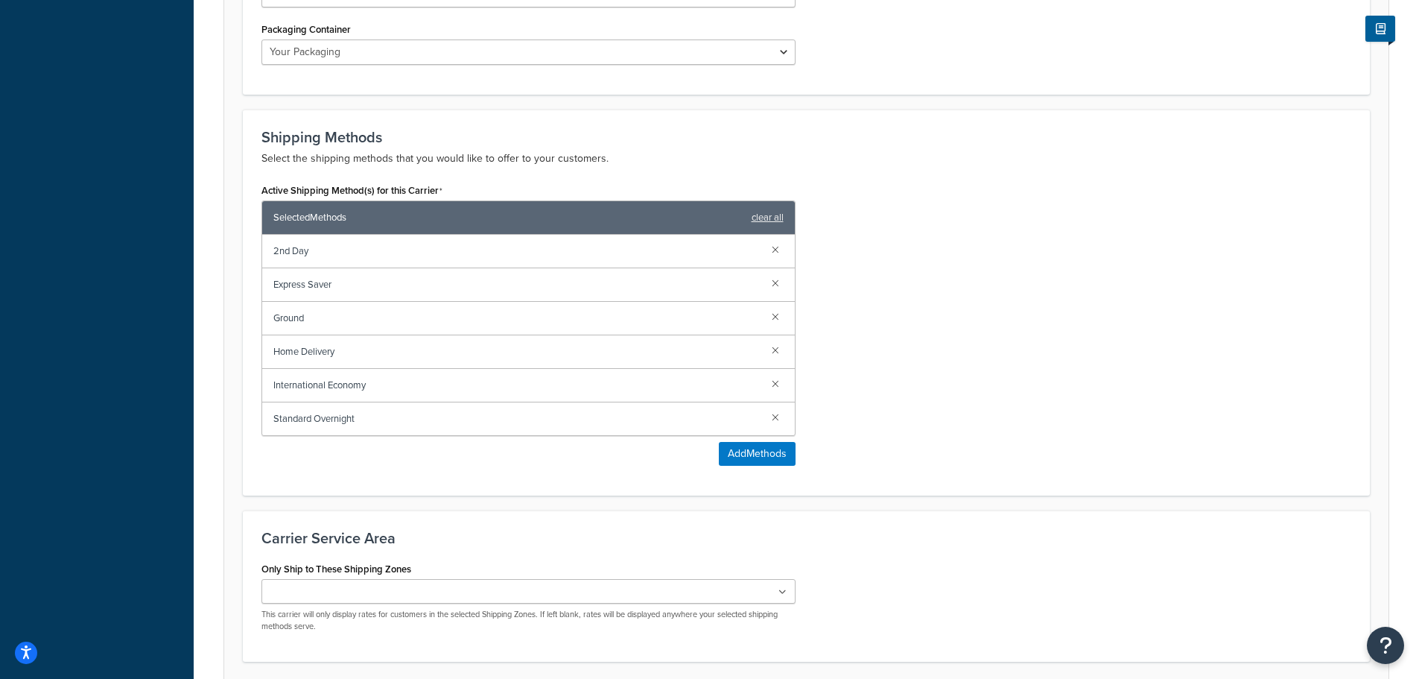
click at [776, 418] on link at bounding box center [775, 416] width 16 height 16
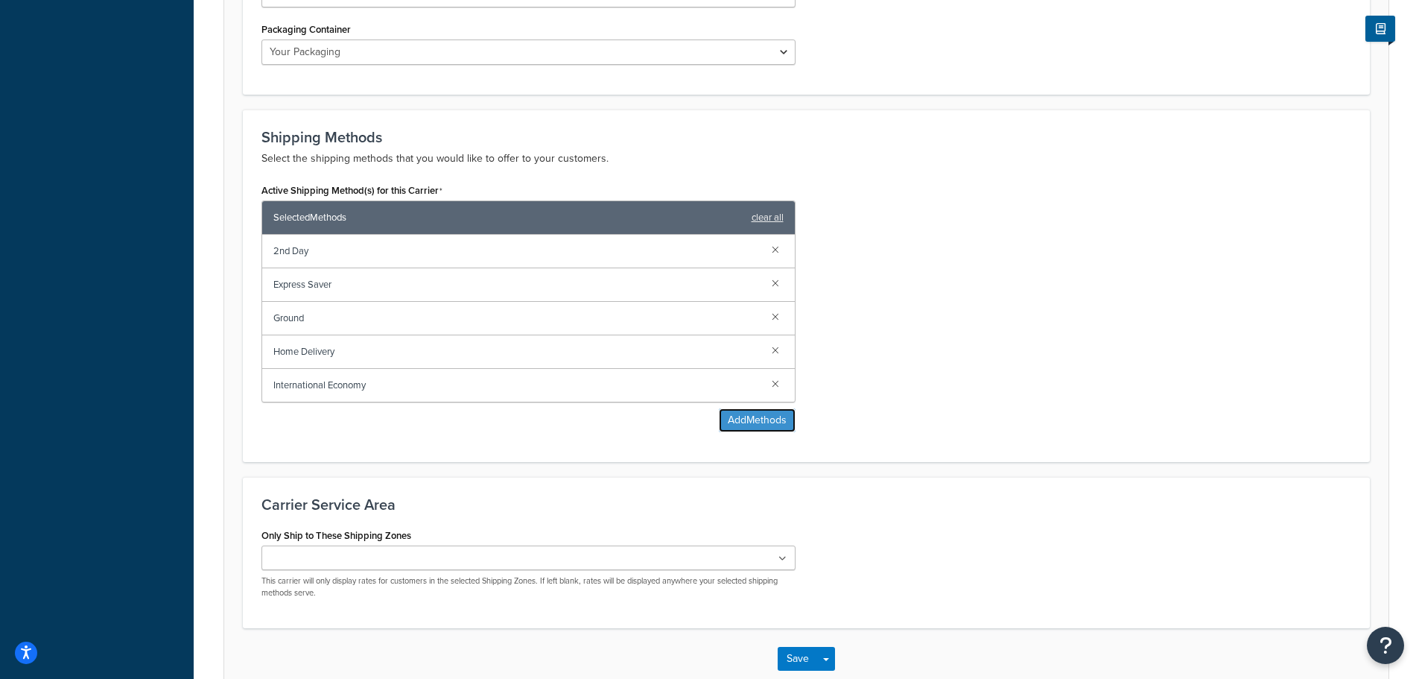
click at [776, 418] on button "Add Methods" at bounding box center [757, 420] width 77 height 24
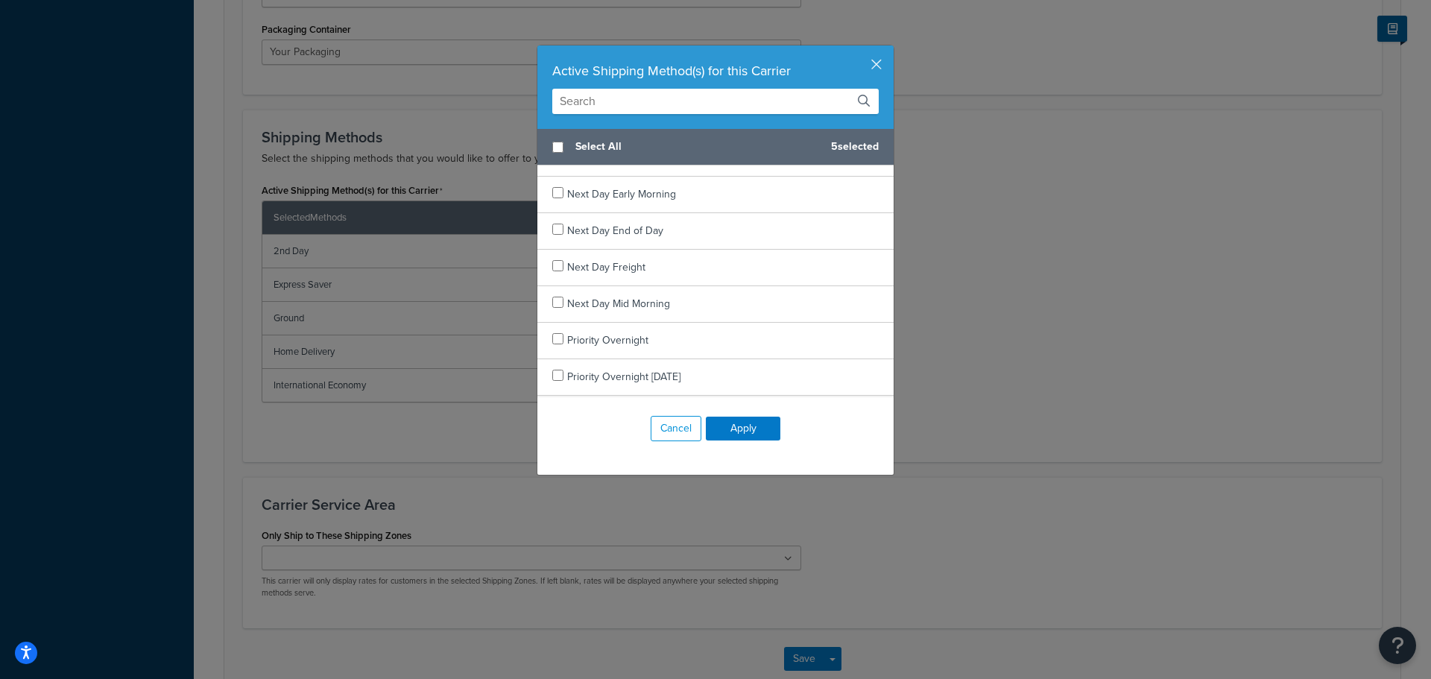
scroll to position [1301, 0]
click at [742, 107] on input "text" at bounding box center [715, 101] width 326 height 25
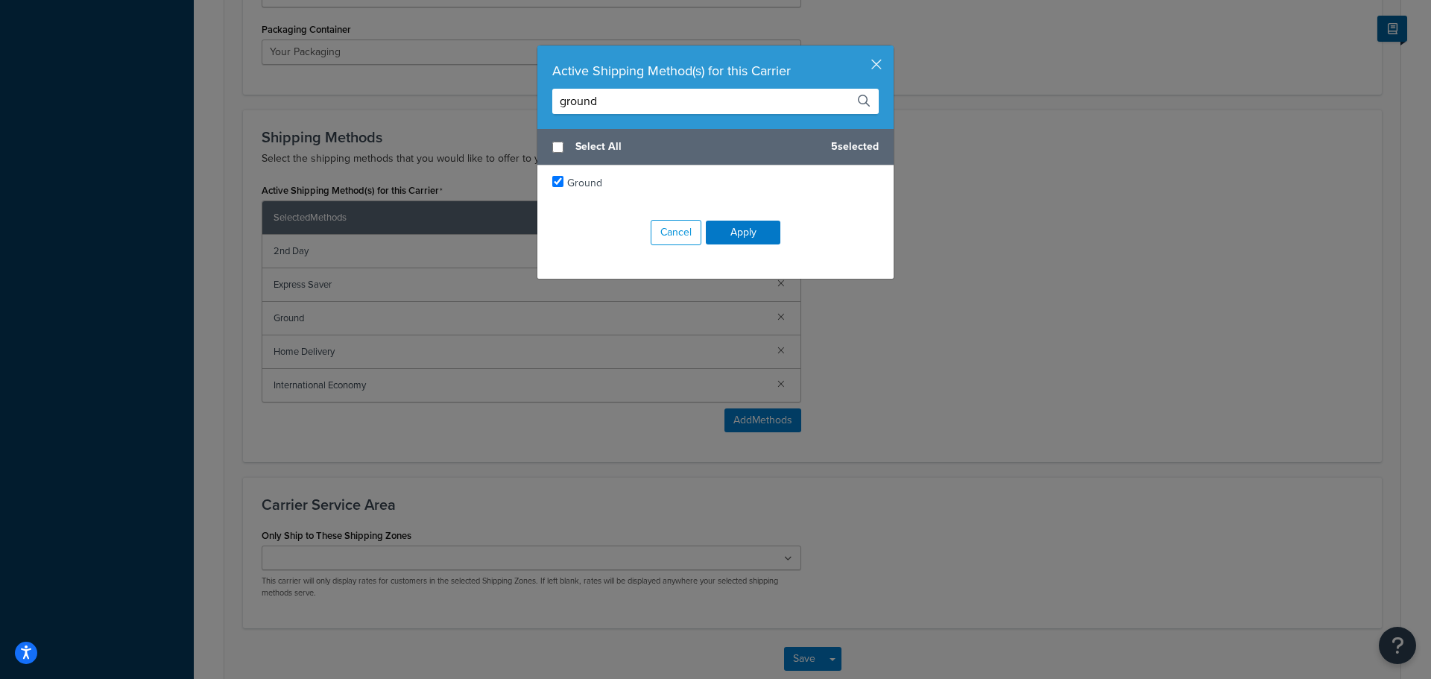
type input "ground"
click at [871, 252] on div "Cancel Apply" at bounding box center [715, 232] width 356 height 63
